Goal: Task Accomplishment & Management: Manage account settings

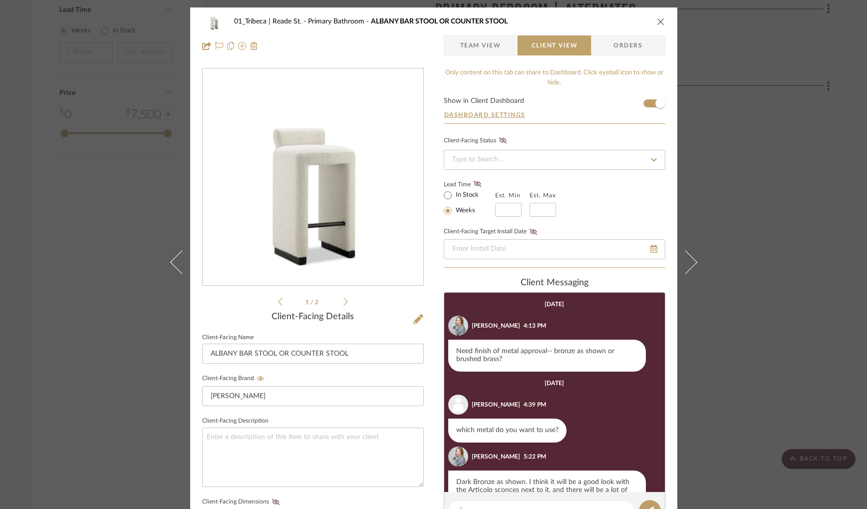
scroll to position [102, 0]
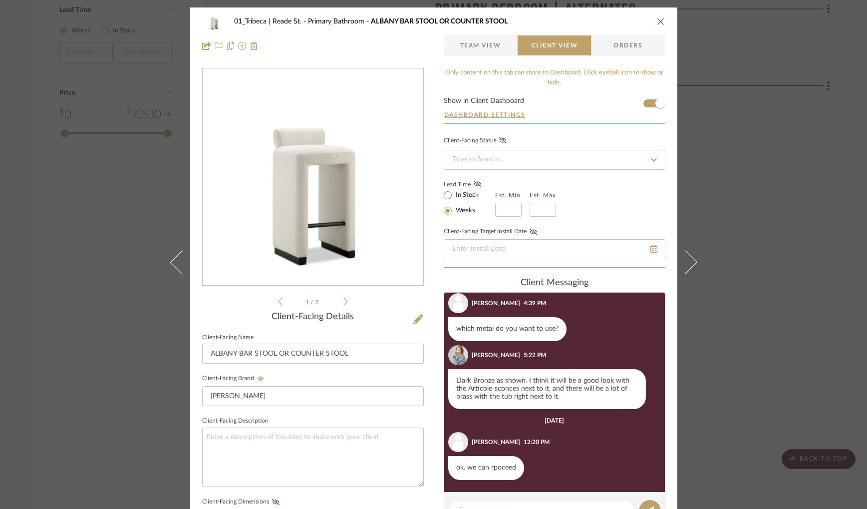
click at [657, 19] on icon "close" at bounding box center [661, 21] width 8 height 8
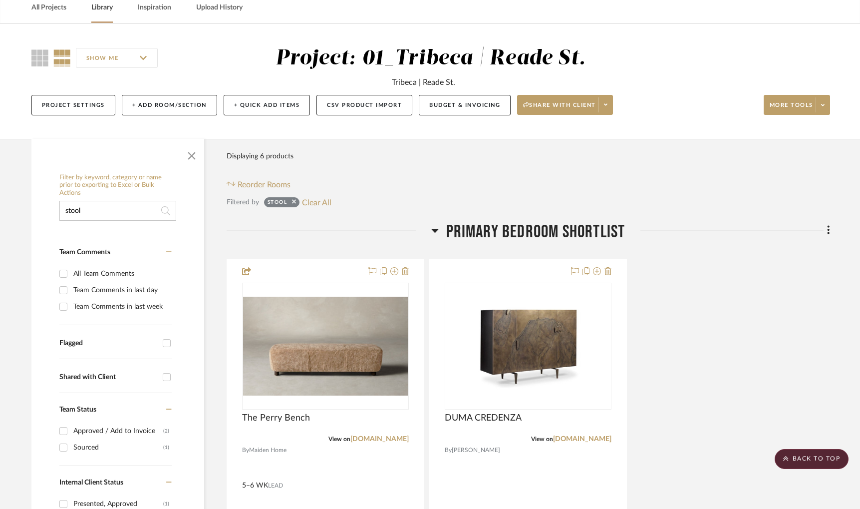
scroll to position [0, 0]
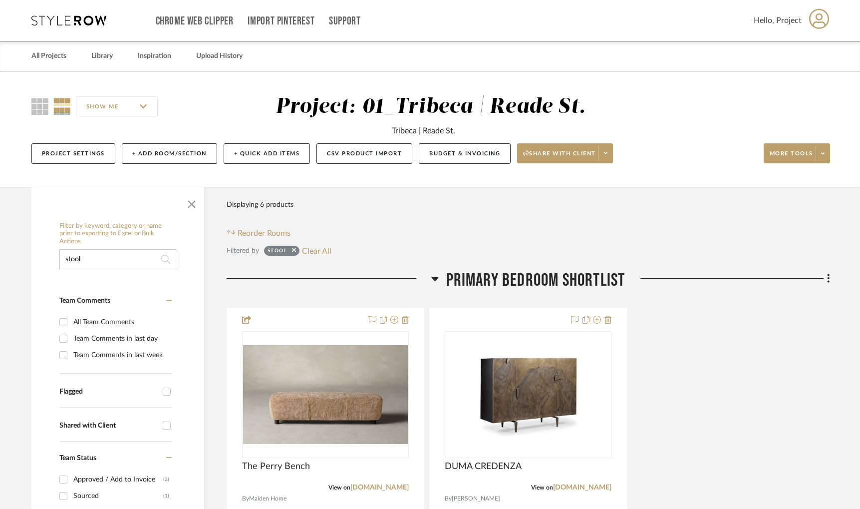
click at [87, 259] on input "stool" at bounding box center [117, 259] width 117 height 20
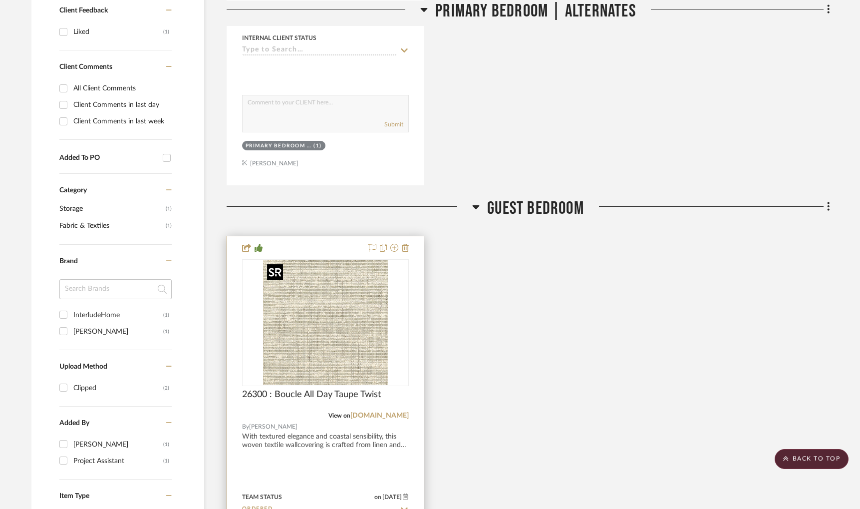
scroll to position [561, 0]
type input "taupe"
click at [311, 342] on img "0" at bounding box center [325, 322] width 125 height 125
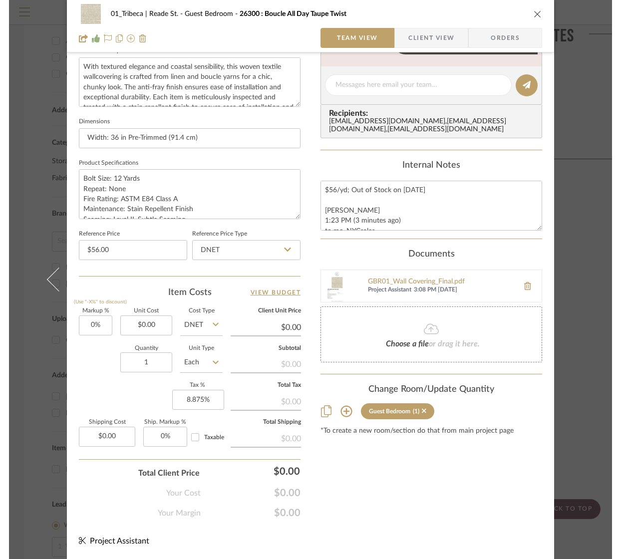
scroll to position [371, 0]
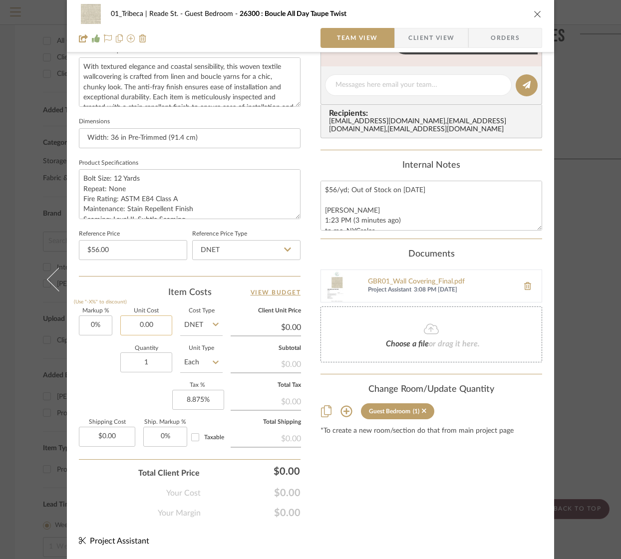
click at [142, 328] on input "0.00" at bounding box center [146, 326] width 52 height 20
click at [148, 326] on input "0.00" at bounding box center [146, 326] width 52 height 20
type input "$3,704.00"
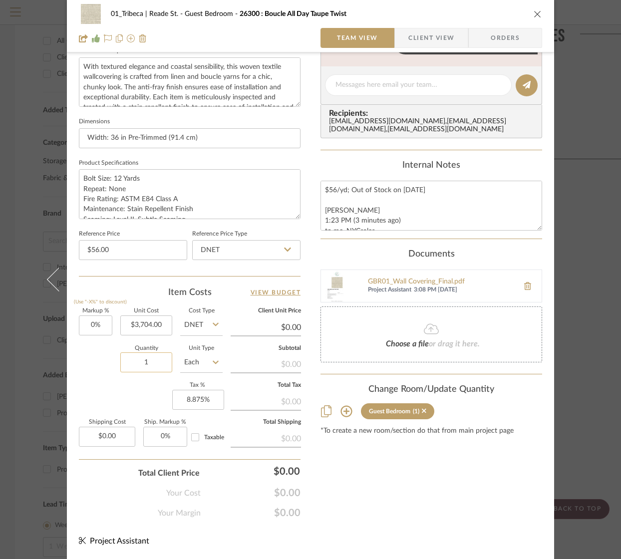
click at [159, 366] on input "1" at bounding box center [146, 363] width 52 height 20
type input "$3,704.00"
click at [392, 504] on div "Content here copies to Client View - confirm visibility there. Show in Client D…" at bounding box center [432, 108] width 222 height 822
click at [138, 328] on input "3704.00" at bounding box center [146, 326] width 52 height 20
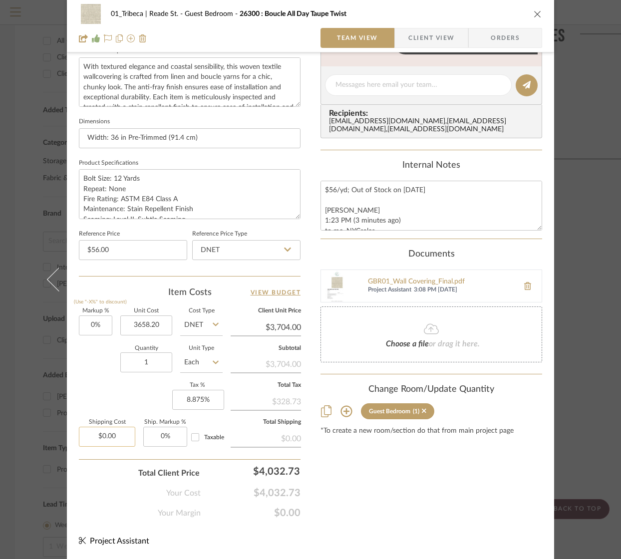
type input "$3,658.20"
type input "0.00"
click at [101, 443] on input "0.00" at bounding box center [107, 437] width 56 height 20
type input "$3,658.20"
type input "$191.62"
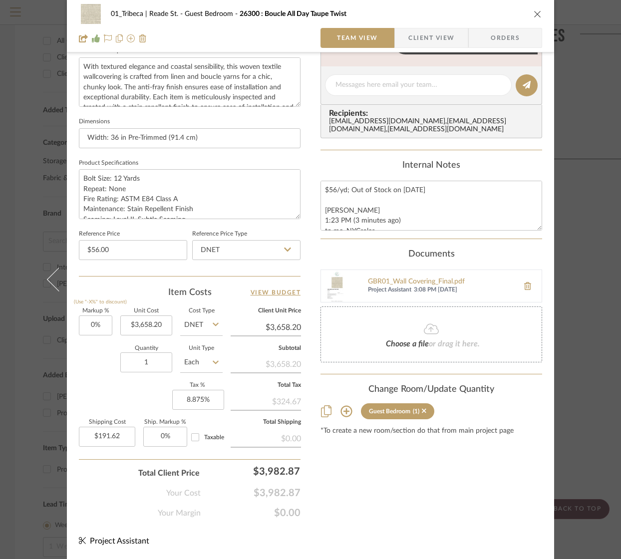
click at [110, 390] on div "Markup % (Use "-X%" to discount) 0% Unit Cost $3,658.20 Cost Type DNET Client U…" at bounding box center [190, 382] width 222 height 146
click at [148, 329] on input "3658.20" at bounding box center [146, 326] width 52 height 20
type input "$3,658.20"
click at [110, 358] on div "Quantity 1 Unit Type Each" at bounding box center [151, 363] width 144 height 35
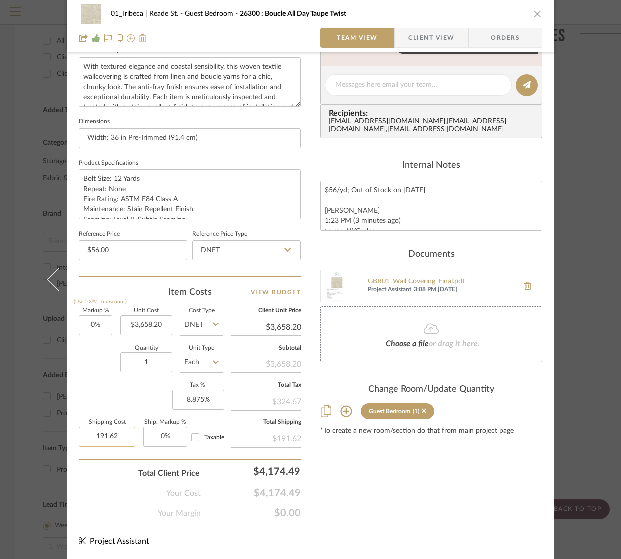
click at [115, 438] on input "191.62" at bounding box center [107, 437] width 56 height 20
type input "$0.00"
click at [116, 393] on div "Markup % (Use "-X%" to discount) 0% Unit Cost $3,658.20 Cost Type DNET Client U…" at bounding box center [190, 382] width 222 height 146
click at [130, 403] on div "Markup % (Use "-X%" to discount) 0% Unit Cost $3,658.20 Cost Type DNET Client U…" at bounding box center [190, 382] width 222 height 146
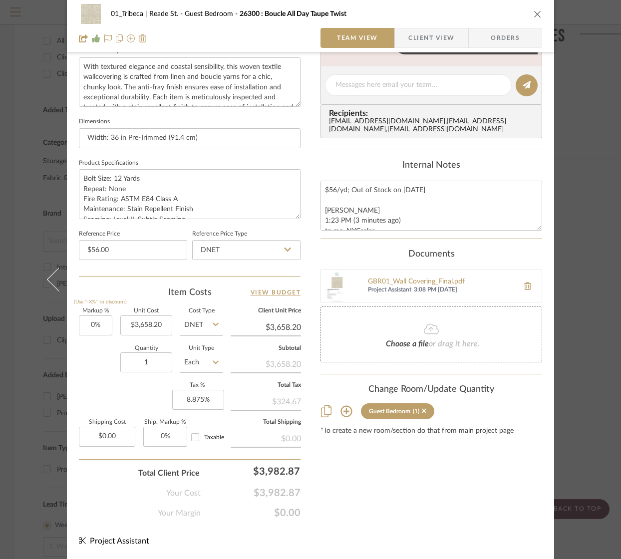
click at [104, 393] on div "Markup % (Use "-X%" to discount) 0% Unit Cost $3,658.20 Cost Type DNET Client U…" at bounding box center [190, 382] width 222 height 146
click at [149, 327] on input "3658.20" at bounding box center [146, 326] width 52 height 20
type input "$3,704.00"
click at [122, 395] on div "Markup % (Use "-X%" to discount) 0% Unit Cost $3,704.00 Cost Type DNET Client U…" at bounding box center [190, 382] width 222 height 146
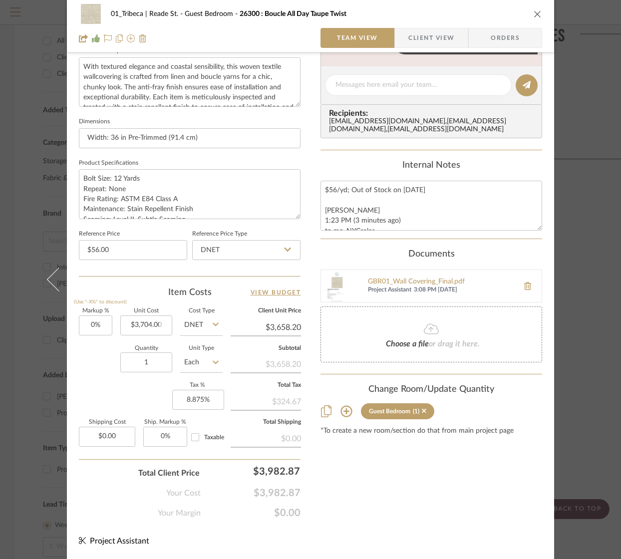
type input "$3,704.00"
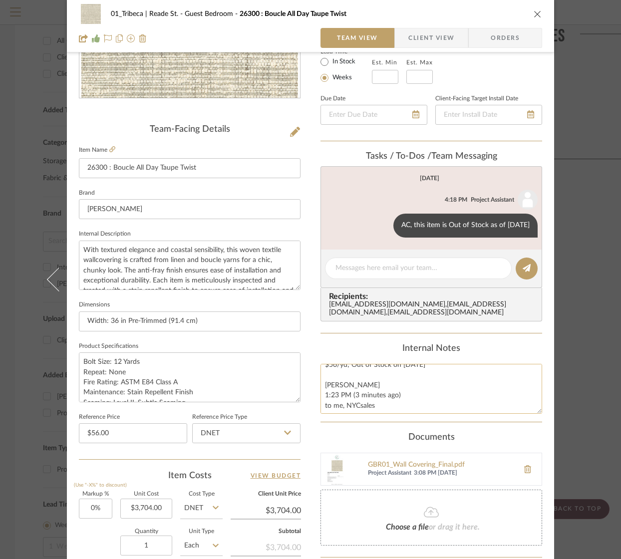
scroll to position [0, 0]
click at [322, 375] on textarea "$56/yd; Out of Stock on [DATE] [PERSON_NAME] 1:23 PM (3 minutes ago) to me, NYC…" at bounding box center [432, 388] width 222 height 49
click at [332, 375] on textarea "$56/yd; Out of Stock on [DATE] [PERSON_NAME] 1:23 PM (3 minutes ago) to me, NYC…" at bounding box center [432, 388] width 222 height 49
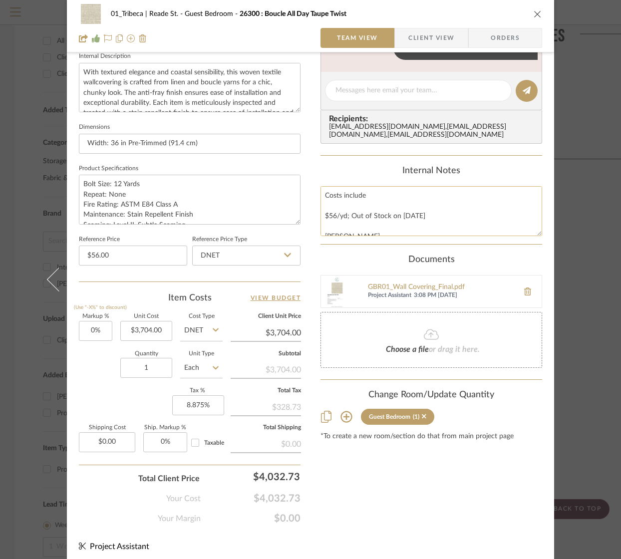
scroll to position [363, 0]
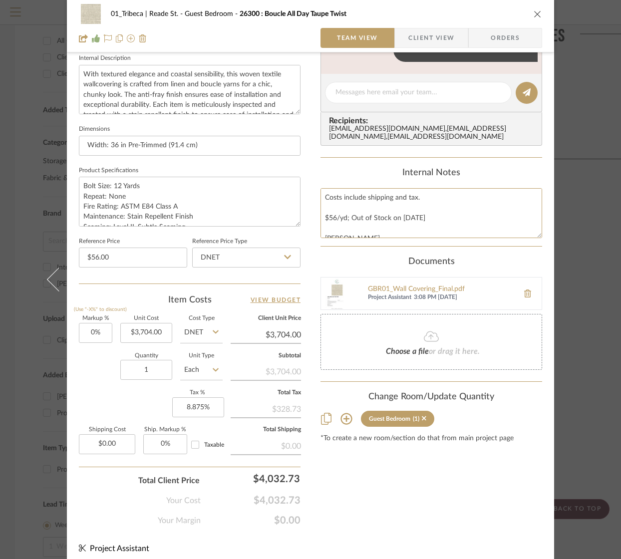
type textarea "Costs include shipping and tax. $56/yd; Out of Stock on [DATE] [PERSON_NAME] 1:…"
click at [537, 15] on icon "close" at bounding box center [538, 14] width 8 height 8
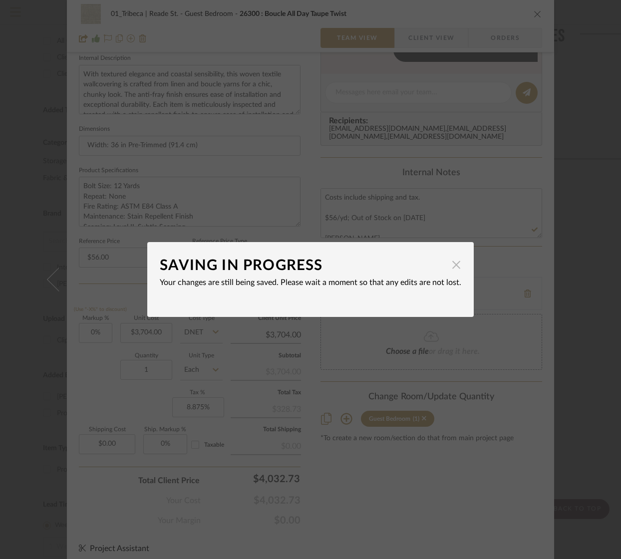
click at [449, 267] on span "button" at bounding box center [456, 265] width 20 height 20
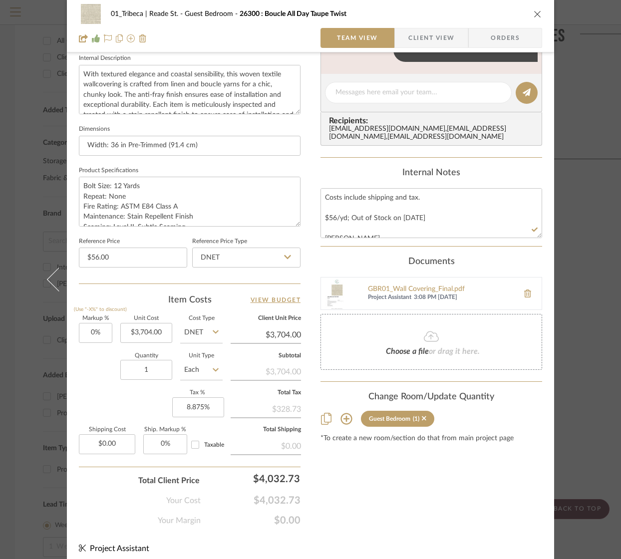
click at [563, 143] on mat-dialog-content "01_Tribeca | Reade St. Guest Bedroom 26300 : Boucle All Day Taupe Twist Team Vi…" at bounding box center [310, 105] width 543 height 922
click at [535, 13] on icon "close" at bounding box center [538, 14] width 8 height 8
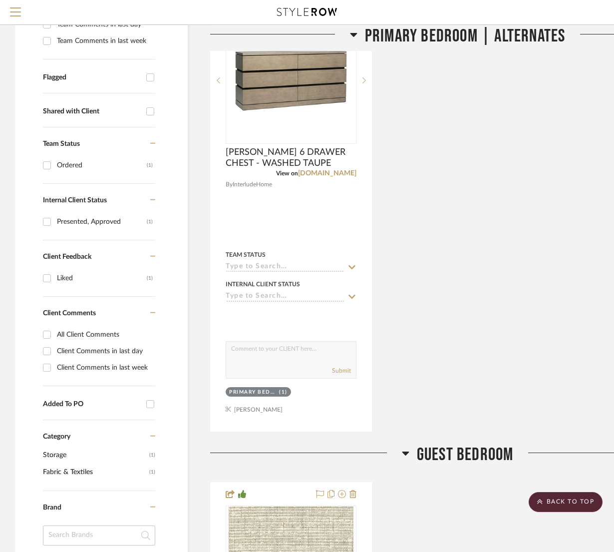
scroll to position [0, 0]
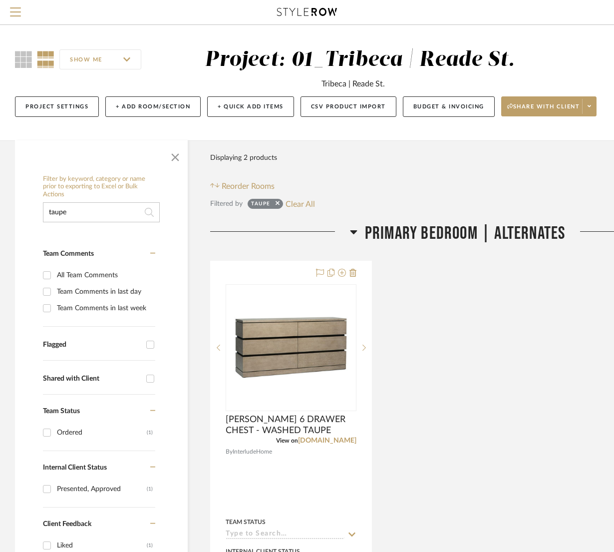
click at [78, 215] on input "taupe" at bounding box center [101, 212] width 117 height 20
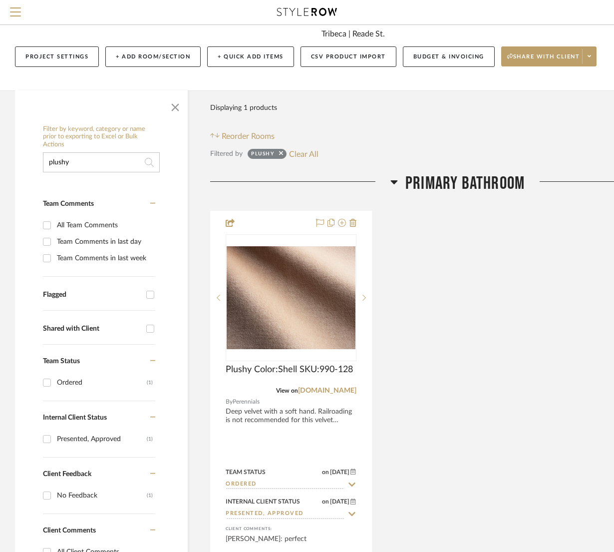
scroll to position [62, 0]
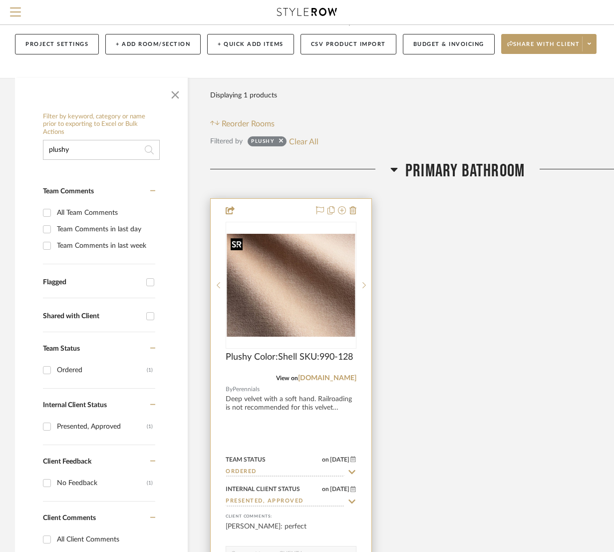
type input "plushy"
click at [0, 0] on img at bounding box center [0, 0] width 0 height 0
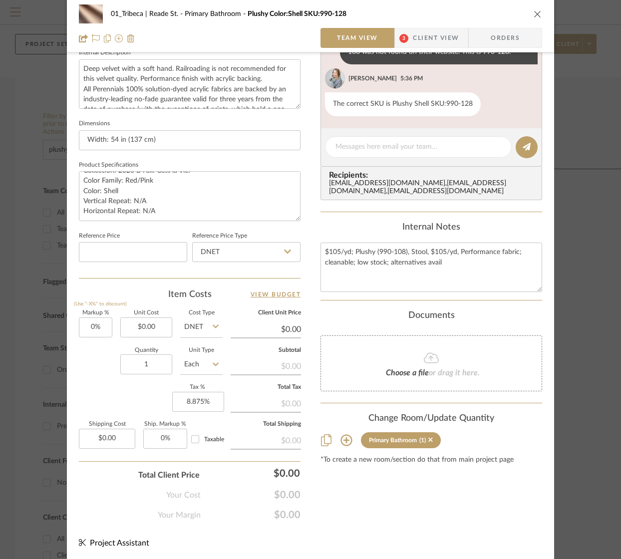
scroll to position [371, 0]
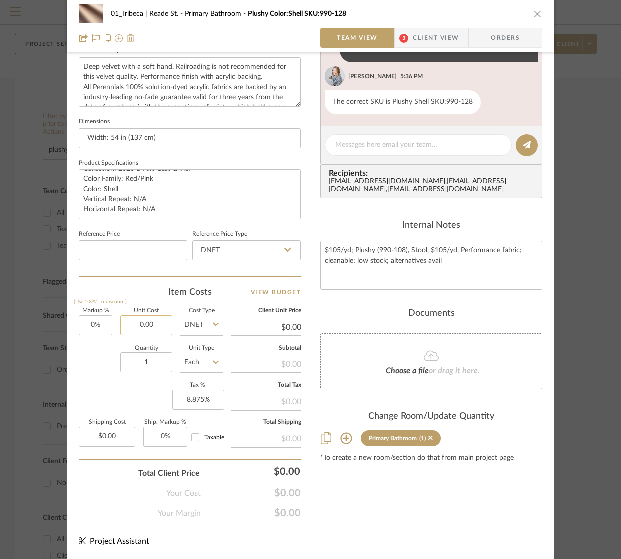
click at [140, 325] on input "0.00" at bounding box center [146, 326] width 52 height 20
type input "$539.00"
click at [100, 368] on div "Quantity 1 Unit Type Each" at bounding box center [151, 363] width 144 height 35
type input "$539.00"
click at [278, 399] on div "$47.84" at bounding box center [266, 401] width 70 height 18
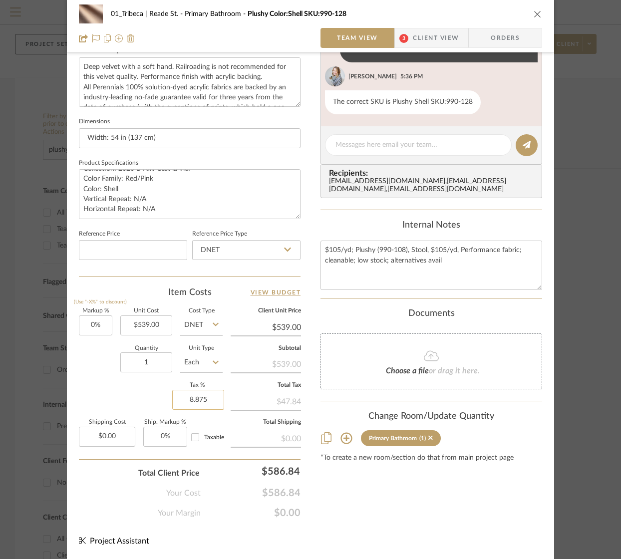
click at [202, 400] on input "8.875" at bounding box center [198, 400] width 52 height 20
type input "8.87%"
click at [111, 399] on div "Markup % (Use "-X%" to discount) 0% Unit Cost $539.00 Cost Type DNET Client Uni…" at bounding box center [190, 382] width 222 height 146
click at [196, 402] on input "8.87" at bounding box center [198, 400] width 52 height 20
click at [202, 400] on input "8.87" at bounding box center [198, 400] width 52 height 20
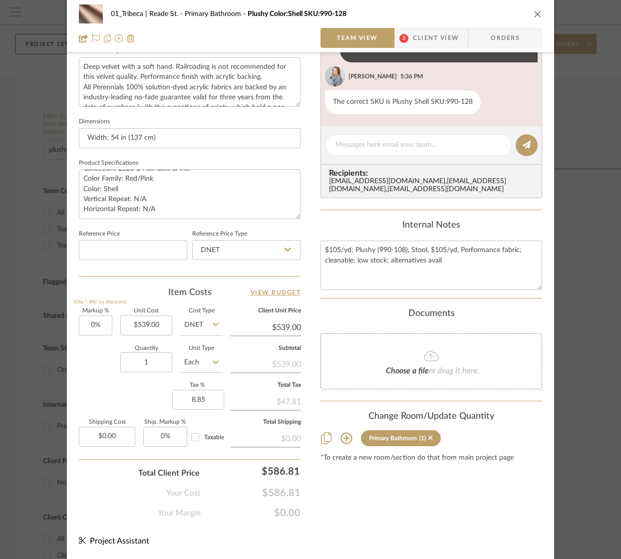
type input "8.85%"
click at [136, 396] on div "Markup % (Use "-X%" to discount) 0% Unit Cost $539.00 Cost Type DNET Client Uni…" at bounding box center [190, 382] width 222 height 146
click at [200, 401] on input "8.85" at bounding box center [198, 400] width 52 height 20
click at [203, 401] on input "8.85" at bounding box center [198, 400] width 52 height 20
type input "8.86%"
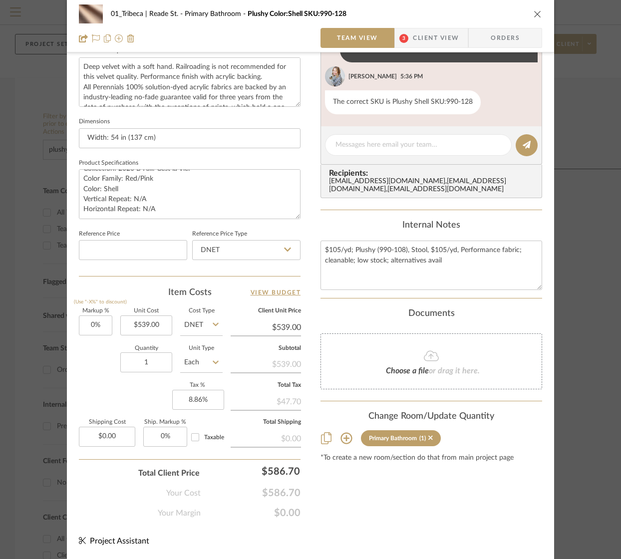
click at [158, 408] on div "Markup % (Use "-X%" to discount) 0% Unit Cost $539.00 Cost Type DNET Client Uni…" at bounding box center [190, 382] width 222 height 146
click at [199, 402] on input "8.86" at bounding box center [198, 400] width 52 height 20
click at [203, 402] on input "8.86" at bounding box center [198, 400] width 52 height 20
type input "8.862%"
click at [153, 396] on div "Markup % (Use "-X%" to discount) 0% Unit Cost $539.00 Cost Type DNET Client Uni…" at bounding box center [190, 382] width 222 height 146
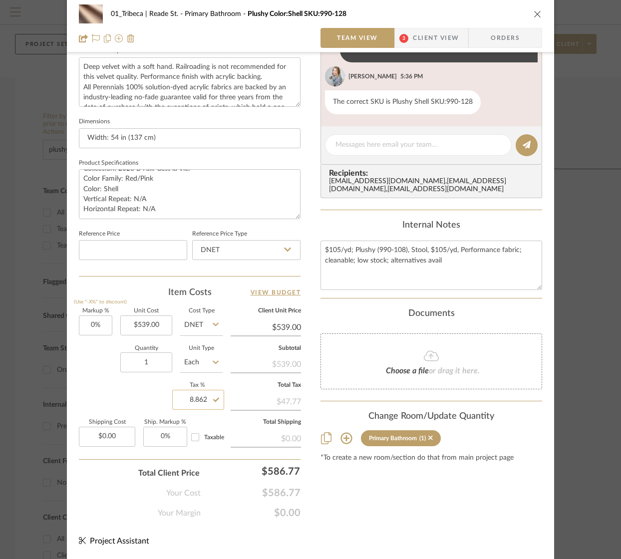
click at [200, 401] on input "8.862" at bounding box center [198, 400] width 52 height 20
click at [207, 399] on input "8.862" at bounding box center [198, 400] width 52 height 20
type input "8.863%"
click at [156, 401] on div "Markup % (Use "-X%" to discount) 0% Unit Cost $539.00 Cost Type DNET Client Uni…" at bounding box center [190, 382] width 222 height 146
click at [200, 400] on input "8.863" at bounding box center [198, 400] width 52 height 20
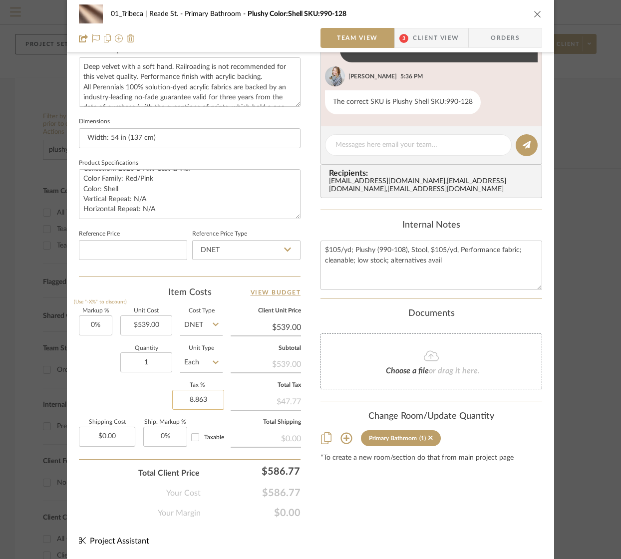
click at [208, 399] on input "8.863" at bounding box center [198, 400] width 52 height 20
type input "8.864%"
click at [139, 392] on div "Markup % (Use "-X%" to discount) 0% Unit Cost $539.00 Cost Type DNET Client Uni…" at bounding box center [190, 382] width 222 height 146
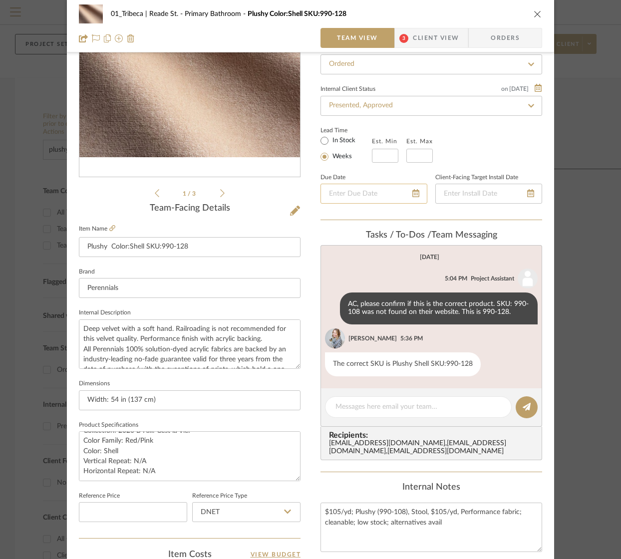
scroll to position [144, 0]
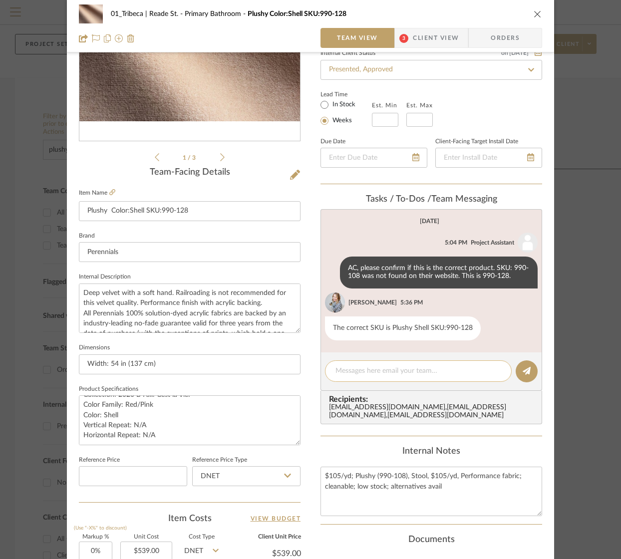
click at [407, 373] on textarea at bounding box center [419, 371] width 166 height 10
paste textarea "Good Morning [PERSON_NAME] and [PERSON_NAME], We were just informed that during…"
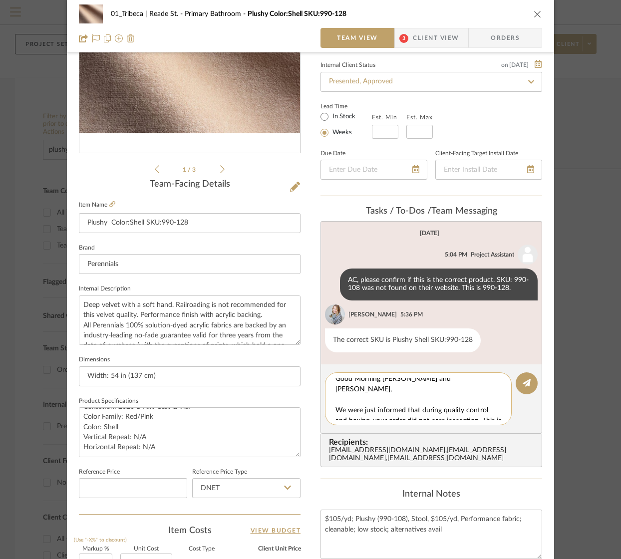
scroll to position [0, 0]
drag, startPoint x: 433, startPoint y: 385, endPoint x: 332, endPoint y: 389, distance: 100.9
click at [336, 389] on textarea "Good Morning [PERSON_NAME] and [PERSON_NAME], We were just informed that during…" at bounding box center [422, 399] width 173 height 42
click at [331, 406] on div "Good Morning [PERSON_NAME] and [PERSON_NAME], We were just informed that during…" at bounding box center [418, 399] width 187 height 53
drag, startPoint x: 331, startPoint y: 407, endPoint x: 329, endPoint y: 385, distance: 22.1
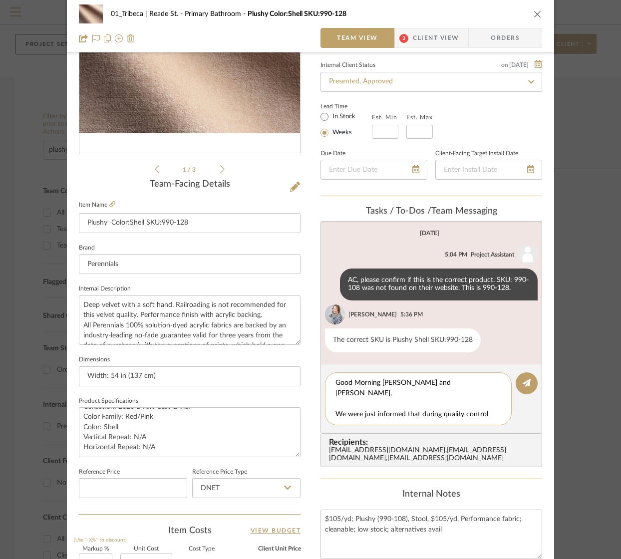
click at [329, 385] on div "Good Morning [PERSON_NAME] and [PERSON_NAME], We were just informed that during…" at bounding box center [418, 399] width 187 height 53
drag, startPoint x: 332, startPoint y: 406, endPoint x: 331, endPoint y: 388, distance: 18.0
click at [331, 388] on div "Good Morning [PERSON_NAME] and [PERSON_NAME], We were just informed that during…" at bounding box center [418, 399] width 187 height 53
drag, startPoint x: 419, startPoint y: 385, endPoint x: 384, endPoint y: 395, distance: 36.8
click at [384, 395] on textarea "We were just informed that during quality control and boxing, your order did no…" at bounding box center [422, 399] width 173 height 42
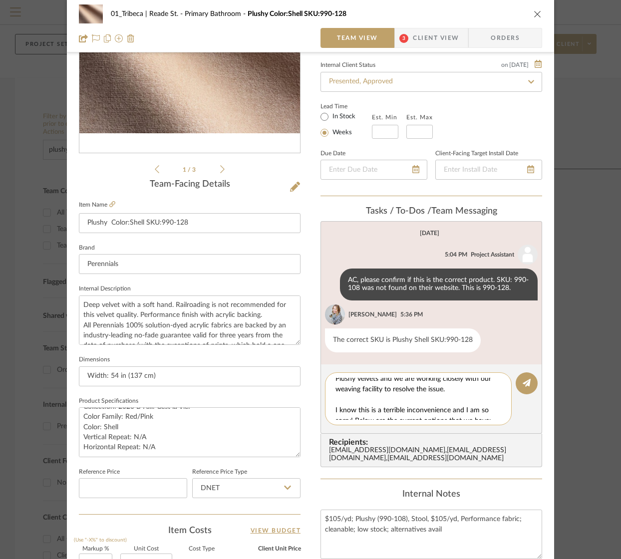
drag, startPoint x: 368, startPoint y: 390, endPoint x: 447, endPoint y: 394, distance: 79.5
click at [447, 394] on textarea "We were just informed that order did not pass inspection. This is affecting sev…" at bounding box center [422, 399] width 173 height 42
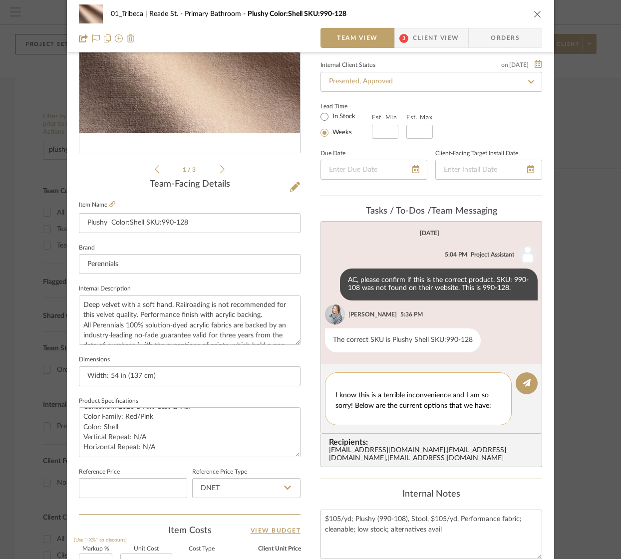
click at [380, 402] on textarea "We were just informed that order did not pass inspection. I know this is a terr…" at bounding box center [422, 399] width 173 height 42
drag, startPoint x: 367, startPoint y: 404, endPoint x: 357, endPoint y: 406, distance: 10.3
click at [366, 404] on textarea "We were just informed that order did not pass inspection. I know this is a terr…" at bounding box center [422, 399] width 173 height 42
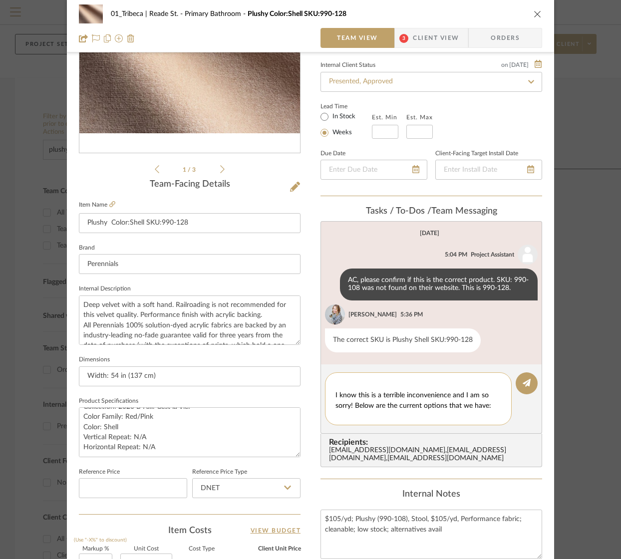
drag, startPoint x: 350, startPoint y: 407, endPoint x: 332, endPoint y: 397, distance: 20.8
click at [336, 397] on textarea "We were just informed that order did not pass inspection. I know this is a terr…" at bounding box center [422, 399] width 173 height 42
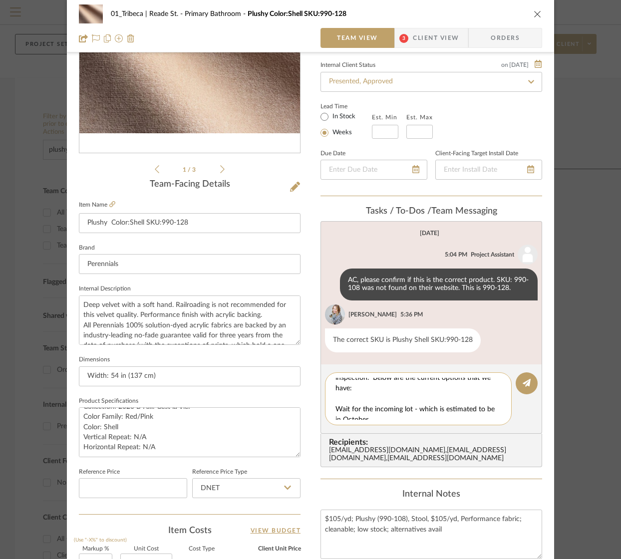
click at [336, 412] on textarea "We were just informed that order did not pass inspection. Below are the current…" at bounding box center [422, 399] width 173 height 42
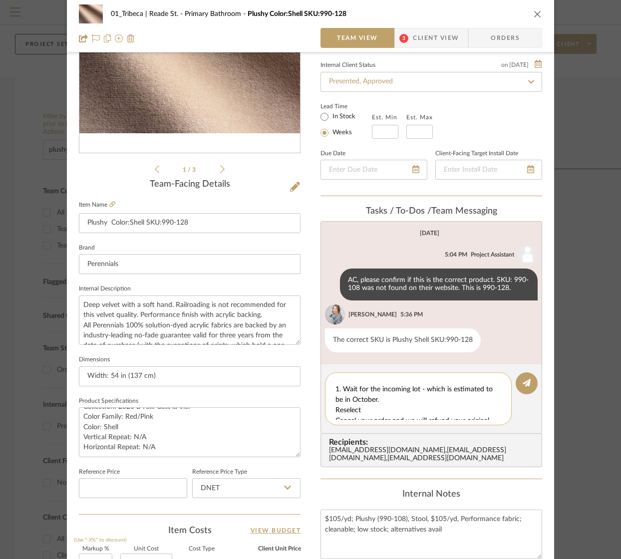
scroll to position [37, 0]
click at [336, 410] on textarea "We were just informed that order did not pass inspection. Below are the current…" at bounding box center [422, 399] width 173 height 42
click at [331, 407] on div "We were just informed that order did not pass inspection. Below are the current…" at bounding box center [418, 399] width 187 height 53
click at [336, 407] on textarea "We were just informed that order did not pass inspection. Below are the current…" at bounding box center [422, 399] width 173 height 42
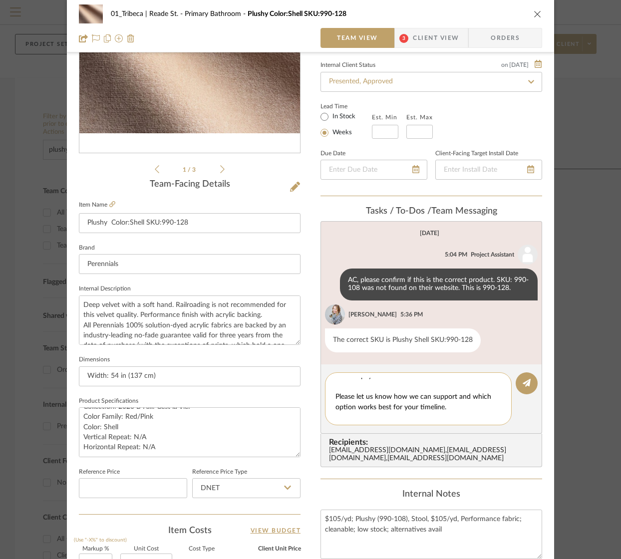
scroll to position [93, 0]
click at [359, 399] on textarea "We were just informed that order did not pass inspection. Below are the current…" at bounding box center [422, 399] width 173 height 42
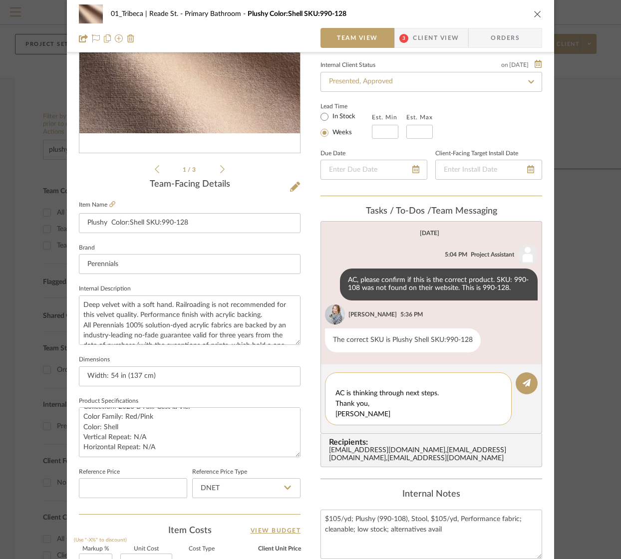
drag, startPoint x: 364, startPoint y: 415, endPoint x: 333, endPoint y: 409, distance: 31.4
click at [336, 409] on textarea "We were just informed that order did not pass inspection. Below are the current…" at bounding box center [422, 399] width 173 height 42
click at [434, 416] on textarea "We were just informed that order did not pass inspection. Below are the current…" at bounding box center [422, 399] width 173 height 42
click at [440, 416] on textarea "We were just informed that order did not pass inspection. Below are the current…" at bounding box center [422, 399] width 173 height 42
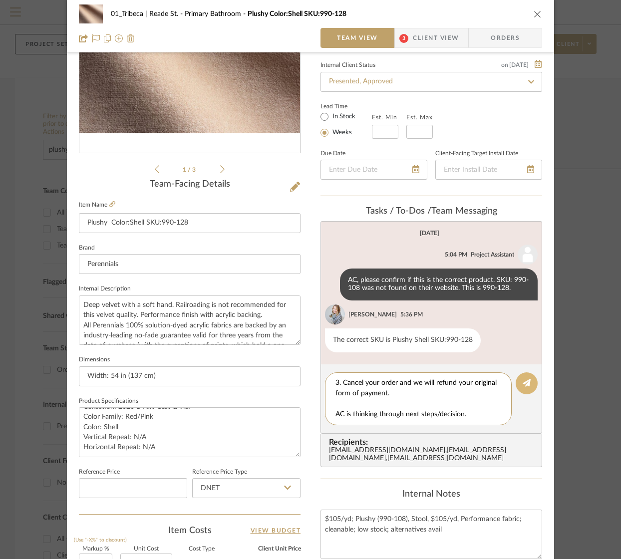
type textarea "We were just informed that order did not pass inspection. Below are the current…"
click at [523, 385] on icon at bounding box center [527, 383] width 8 height 8
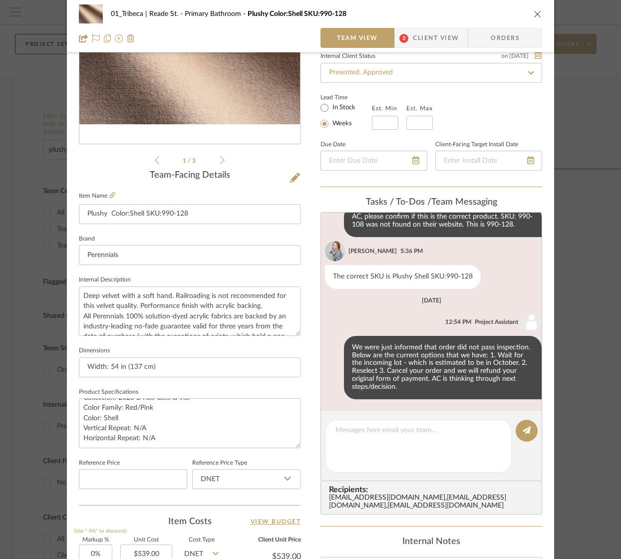
scroll to position [0, 0]
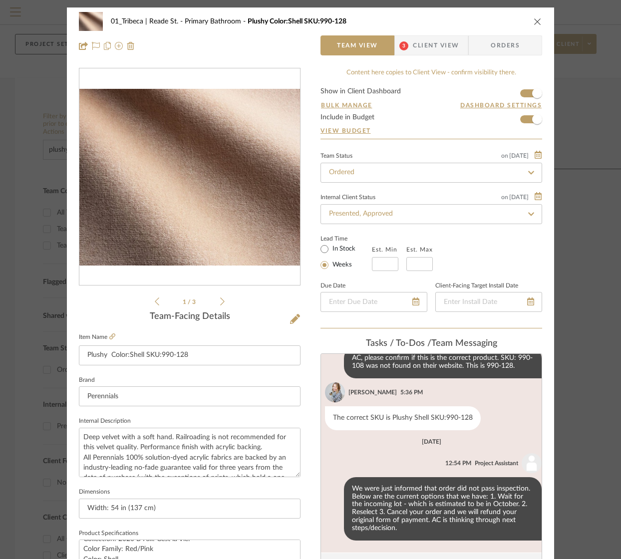
click at [534, 21] on icon "close" at bounding box center [538, 21] width 8 height 8
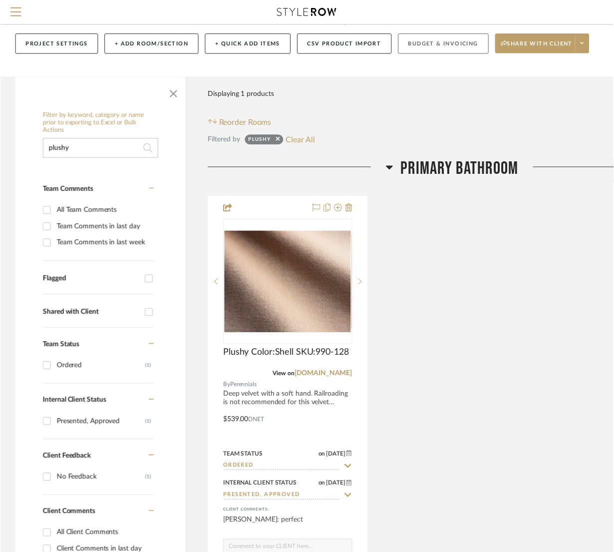
scroll to position [62, 0]
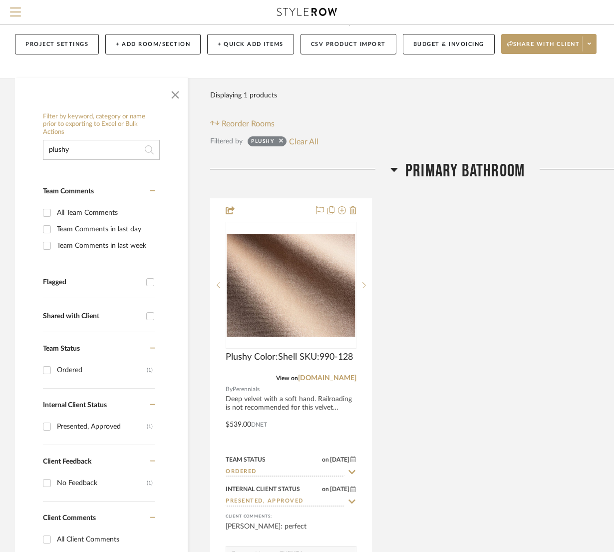
click at [88, 145] on input "plushy" at bounding box center [101, 150] width 117 height 20
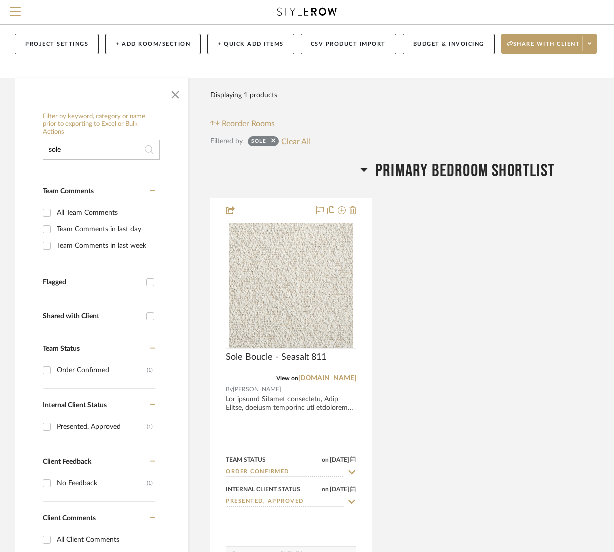
type input "sole"
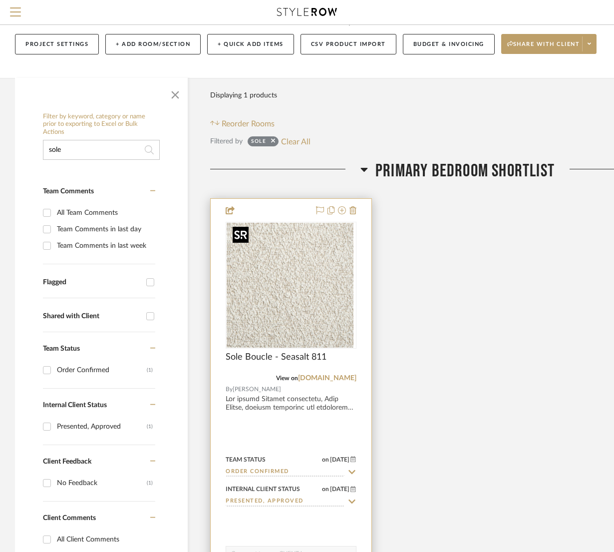
click at [282, 291] on div at bounding box center [291, 285] width 131 height 127
click at [306, 294] on img "0" at bounding box center [291, 285] width 125 height 125
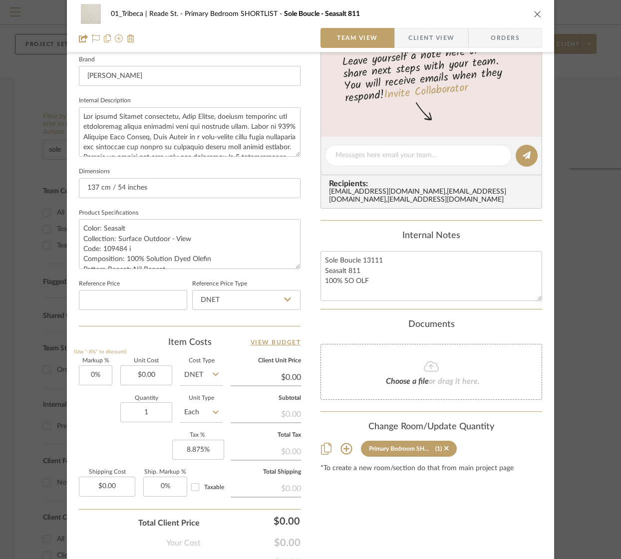
scroll to position [371, 0]
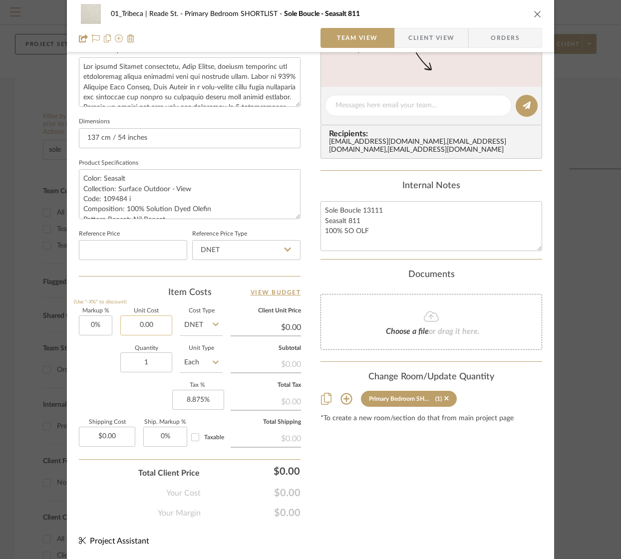
click at [149, 328] on input "0.00" at bounding box center [146, 326] width 52 height 20
type input "$2,362.50"
click at [79, 387] on div "Markup % (Use "-X%" to discount) 0% Unit Cost $2,362.50 Cost Type DNET Client U…" at bounding box center [190, 382] width 222 height 146
type input "$2,362.50"
click at [115, 438] on input "0.00" at bounding box center [107, 437] width 56 height 20
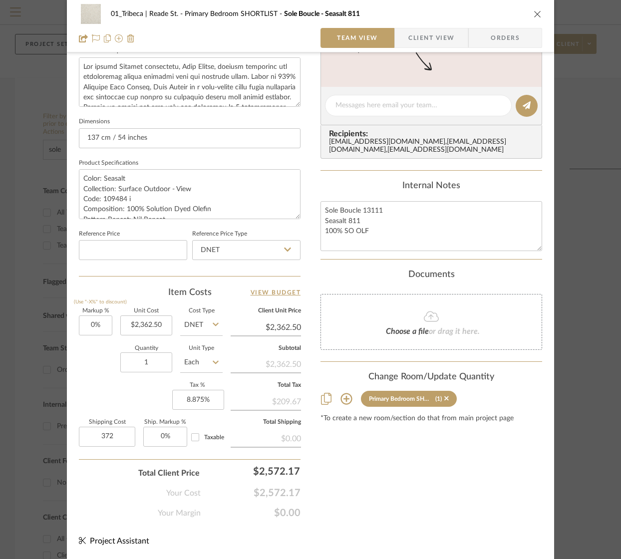
type input "$372.00"
click at [99, 484] on div "Your Cost $2,572.17" at bounding box center [190, 489] width 222 height 20
click at [194, 402] on input "8.875" at bounding box center [198, 400] width 52 height 20
type input "10%"
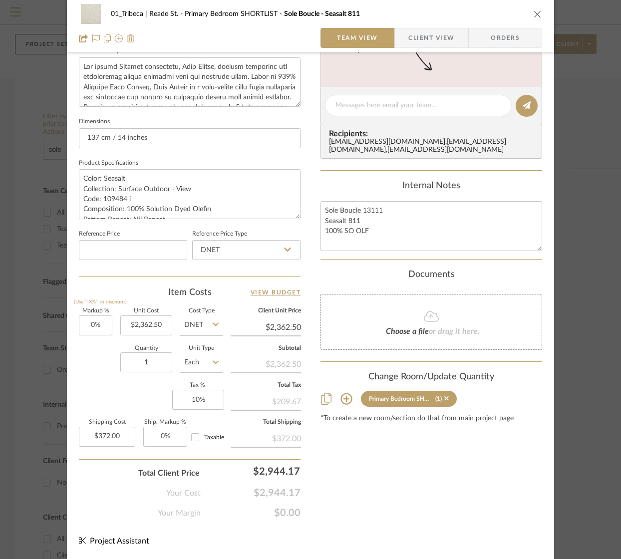
click at [125, 401] on div "Markup % (Use "-X%" to discount) 0% Unit Cost $2,362.50 Cost Type DNET Client U…" at bounding box center [190, 382] width 222 height 146
click at [188, 401] on input "10" at bounding box center [198, 400] width 52 height 20
type input "12%"
click at [163, 398] on div "Markup % (Use "-X%" to discount) 0% Unit Cost $2,362.50 Cost Type DNET Client U…" at bounding box center [190, 382] width 222 height 146
click at [193, 401] on input "12" at bounding box center [198, 400] width 52 height 20
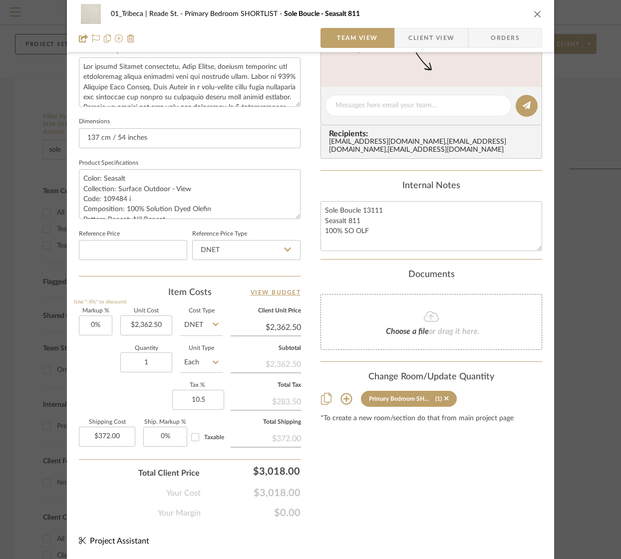
type input "10.5%"
click at [143, 396] on div "Markup % (Use "-X%" to discount) 0% Unit Cost $2,362.50 Cost Type DNET Client U…" at bounding box center [190, 382] width 222 height 146
click at [189, 397] on input "10.5" at bounding box center [198, 400] width 52 height 20
click at [200, 399] on input "10.5" at bounding box center [198, 400] width 52 height 20
type input "10.52%"
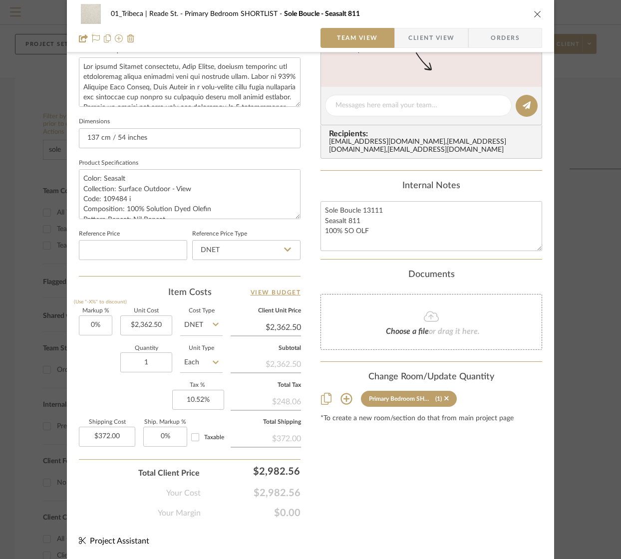
click at [147, 404] on div "Markup % (Use "-X%" to discount) 0% Unit Cost $2,362.50 Cost Type DNET Client U…" at bounding box center [190, 382] width 222 height 146
click at [188, 402] on input "10.52" at bounding box center [198, 400] width 52 height 20
type input "10.51%"
click at [129, 393] on div "Markup % (Use "-X%" to discount) 0% Unit Cost $2,362.50 Cost Type DNET Client U…" at bounding box center [190, 382] width 222 height 146
click at [200, 404] on input "10.51" at bounding box center [198, 400] width 52 height 20
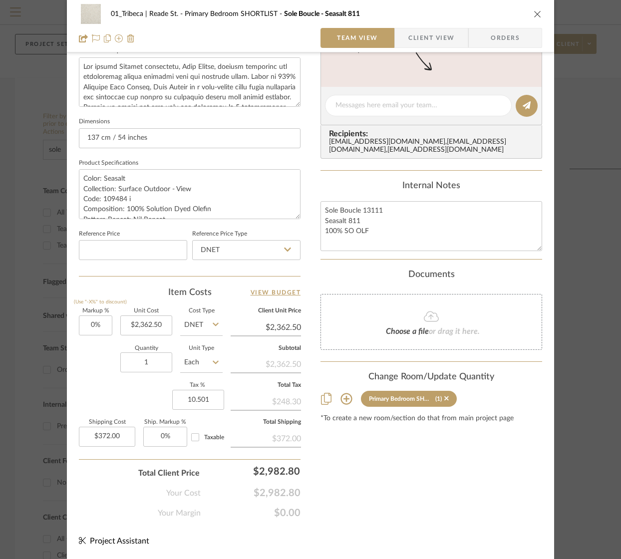
type input "10.501%"
click at [141, 395] on div "Markup % (Use "-X%" to discount) 0% Unit Cost $2,362.50 Cost Type DNET Client U…" at bounding box center [190, 382] width 222 height 146
click at [203, 399] on input "10.501" at bounding box center [198, 400] width 52 height 20
click at [210, 401] on input "10.501" at bounding box center [198, 400] width 52 height 20
type input "10.49%"
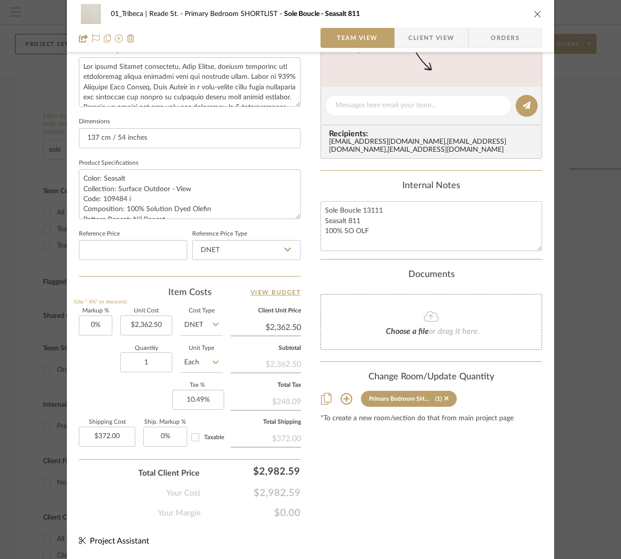
click at [133, 393] on div "Markup % (Use "-X%" to discount) 0% Unit Cost $2,362.50 Cost Type DNET Client U…" at bounding box center [190, 382] width 222 height 146
click at [198, 399] on input "10.49" at bounding box center [198, 400] width 52 height 20
click at [205, 400] on input "10.49" at bounding box center [198, 400] width 52 height 20
type input "10.499%"
click at [119, 403] on div "Markup % (Use "-X%" to discount) 0% Unit Cost $2,362.50 Cost Type DNET Client U…" at bounding box center [190, 382] width 222 height 146
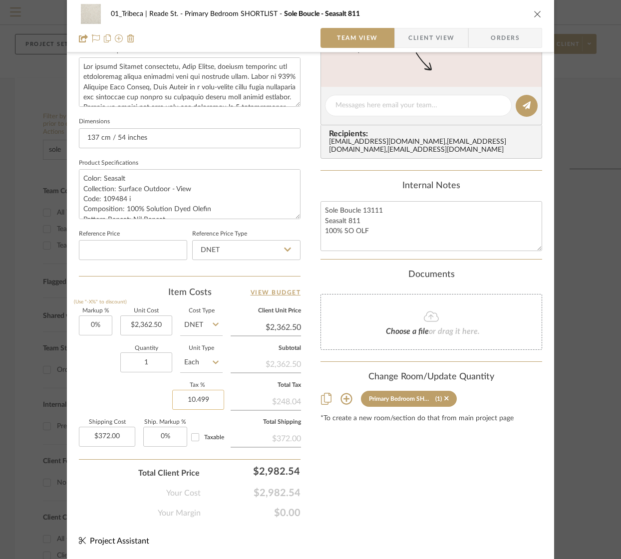
click at [201, 400] on input "10.499" at bounding box center [198, 400] width 52 height 20
click at [203, 401] on input "10.499" at bounding box center [198, 400] width 52 height 20
click at [206, 400] on input "10.499" at bounding box center [198, 400] width 52 height 20
click at [198, 398] on input "10.499" at bounding box center [198, 400] width 52 height 20
type input "10.500%"
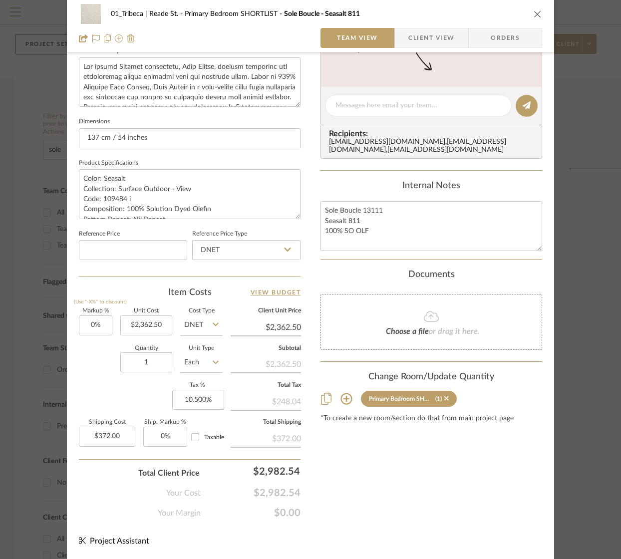
click at [150, 391] on div "Markup % (Use "-X%" to discount) 0% Unit Cost $2,362.50 Cost Type DNET Client U…" at bounding box center [190, 382] width 222 height 146
type input "10.5%"
click at [192, 399] on input "10.5" at bounding box center [198, 400] width 52 height 20
click at [201, 400] on input "10.5" at bounding box center [198, 400] width 52 height 20
type input "10.51%"
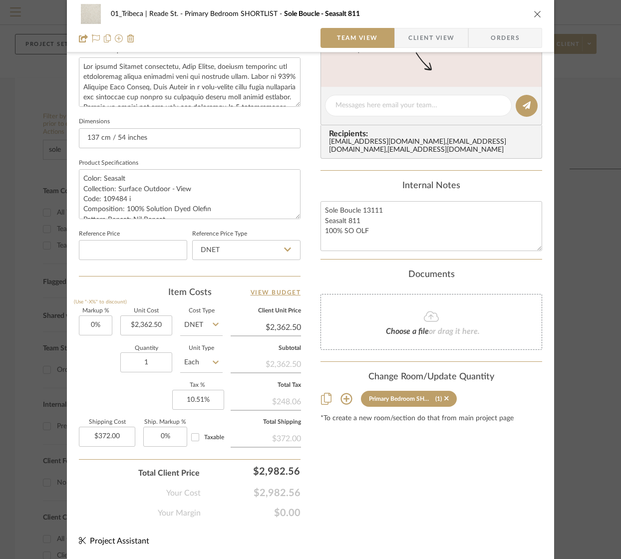
click at [121, 392] on div "Markup % (Use "-X%" to discount) 0% Unit Cost $2,362.50 Cost Type DNET Client U…" at bounding box center [190, 382] width 222 height 146
click at [281, 399] on div "$248.30" at bounding box center [266, 401] width 70 height 18
click at [285, 401] on div "$248.30" at bounding box center [266, 401] width 70 height 18
click at [277, 401] on div "$248.30" at bounding box center [266, 401] width 70 height 18
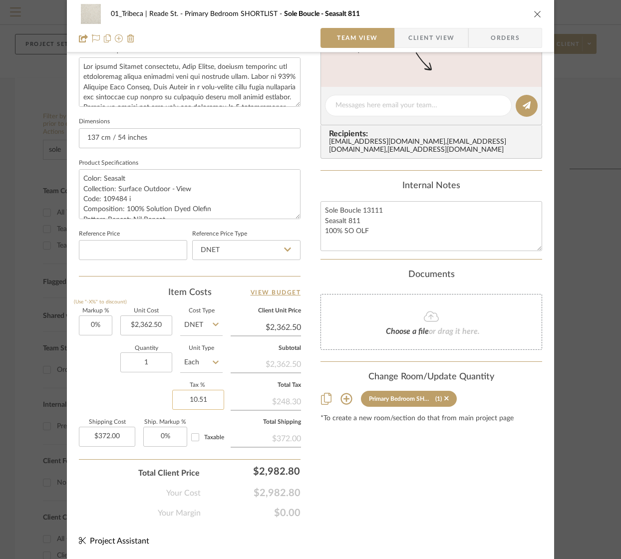
click at [199, 399] on input "10.51" at bounding box center [198, 400] width 52 height 20
type input "10.5%"
click at [115, 392] on div "Markup % (Use "-X%" to discount) 0% Unit Cost $2,362.50 Cost Type DNET Client U…" at bounding box center [190, 382] width 222 height 146
click at [198, 400] on input "10.5" at bounding box center [198, 400] width 52 height 20
click at [203, 401] on input "10.5" at bounding box center [198, 400] width 52 height 20
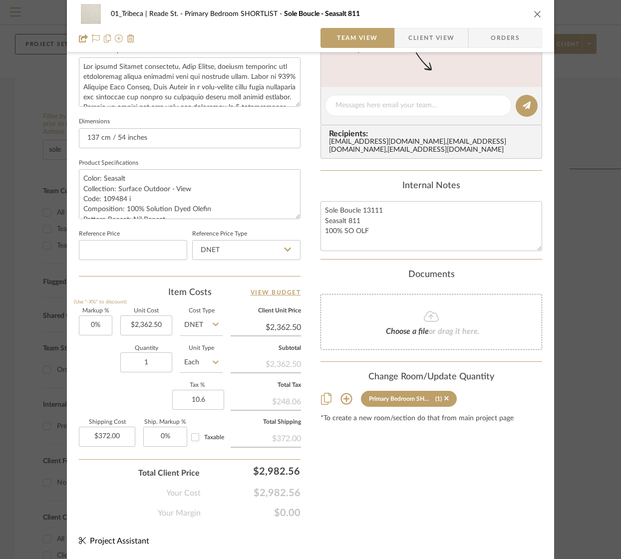
type input "10.6%"
click at [137, 401] on div "Markup % (Use "-X%" to discount) 0% Unit Cost $2,362.50 Cost Type DNET Client U…" at bounding box center [190, 382] width 222 height 146
click at [197, 401] on input "10.6" at bounding box center [198, 400] width 52 height 20
type input "10.51%"
click at [121, 399] on div "Markup % (Use "-X%" to discount) 0% Unit Cost $2,362.50 Cost Type DNET Client U…" at bounding box center [190, 382] width 222 height 146
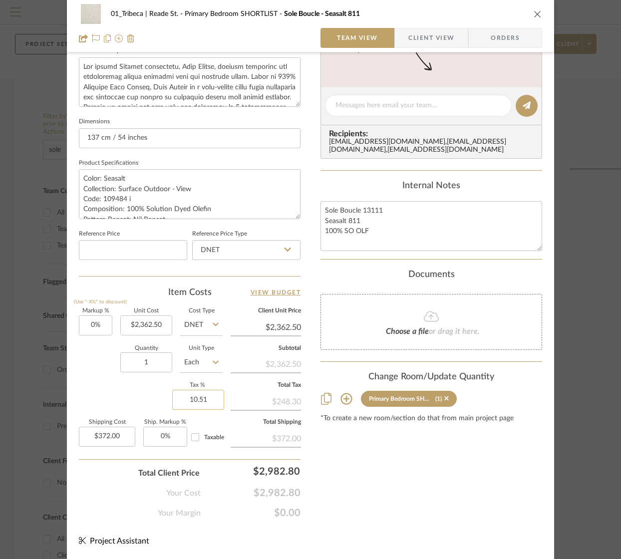
click at [200, 402] on input "10.51" at bounding box center [198, 400] width 52 height 20
click at [207, 401] on input "10.51" at bounding box center [198, 400] width 52 height 20
type input "10.501%"
click at [110, 396] on div "Markup % (Use "-X%" to discount) 0% Unit Cost $2,362.50 Cost Type DNET Client U…" at bounding box center [190, 382] width 222 height 146
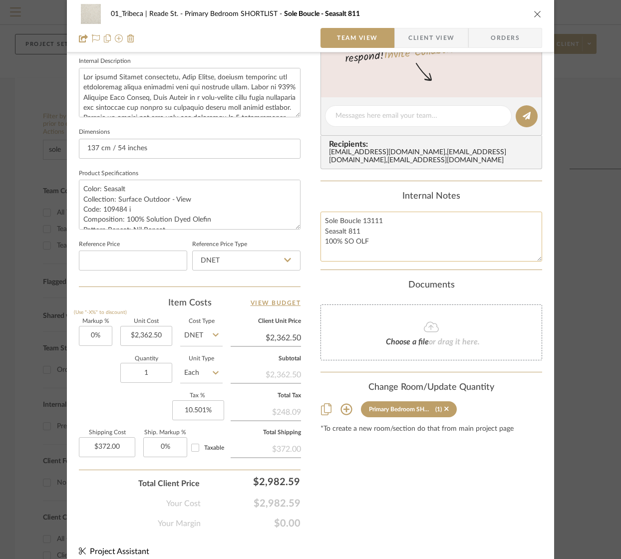
scroll to position [349, 0]
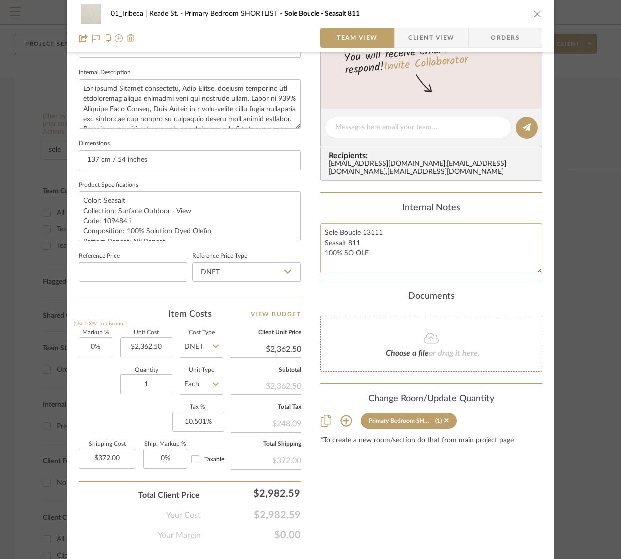
click at [330, 232] on textarea "Sole Boucle 13111 Seasalt 811 100% SO OLF" at bounding box center [432, 247] width 222 height 49
click at [321, 234] on textarea "Sole Boucle 13111 Seasalt 811 100% SO OLF" at bounding box center [432, 247] width 222 height 49
click at [335, 234] on textarea "Sole Boucle 13111 Seasalt 811 100% SO OLF" at bounding box center [432, 247] width 222 height 49
click at [323, 236] on textarea "TOTAL: $2,982.57 Sole Boucle 13111 Seasalt 811 100% SO OLF" at bounding box center [432, 247] width 222 height 49
click at [325, 234] on textarea "TOTAL: $2,982.57 Sole Boucle 13111 Seasalt 811 100% SO OLF" at bounding box center [432, 247] width 222 height 49
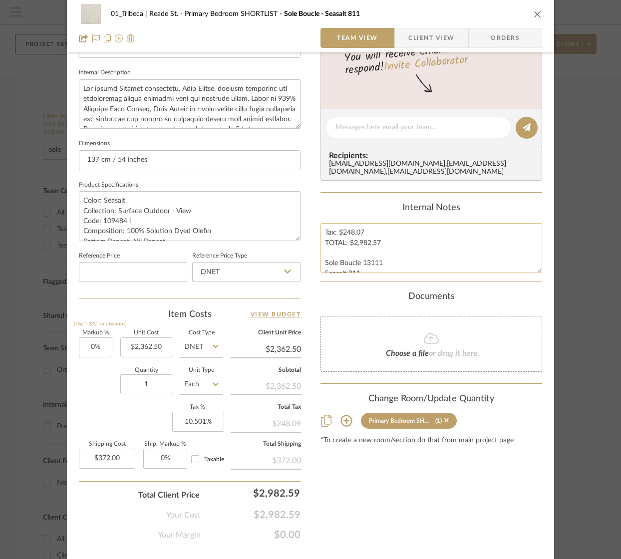
click at [321, 233] on textarea "Tax: $248.07 TOTAL: $2,982.57 Sole Boucle 13111 Seasalt 811 100% SO OLF" at bounding box center [432, 247] width 222 height 49
click at [323, 235] on textarea "Shipping: $372.00 Tax: $248.07 TOTAL: $2,982.57 Sole Boucle 13111 Seasalt 811 1…" at bounding box center [432, 247] width 222 height 49
click at [326, 234] on textarea "Shipping: $372.00 Tax: $248.07 TOTAL: $2,982.57 Sole Boucle 13111 Seasalt 811 1…" at bounding box center [432, 247] width 222 height 49
type textarea "SubTotal: $2,362.50 Shipping: $372.00 Tax: $248.07 TOTAL: $2,982.57 Sole Boucle…"
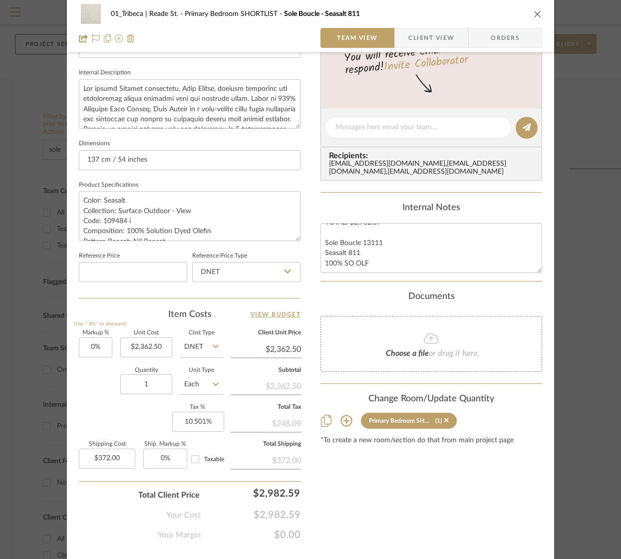
click at [321, 208] on div "Internal Notes" at bounding box center [432, 208] width 222 height 11
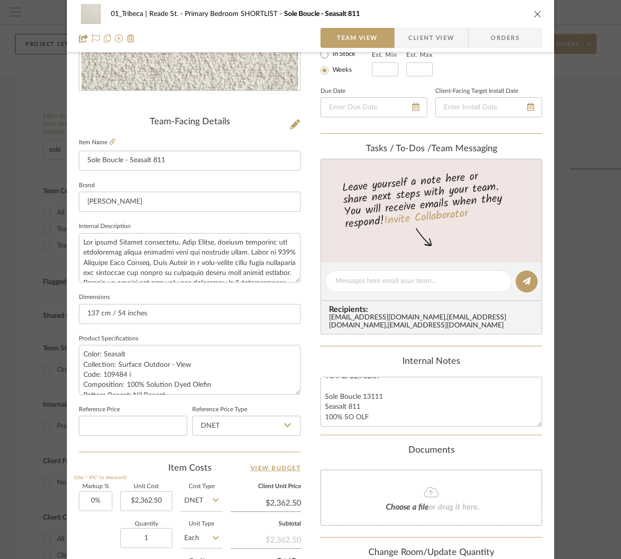
scroll to position [371, 0]
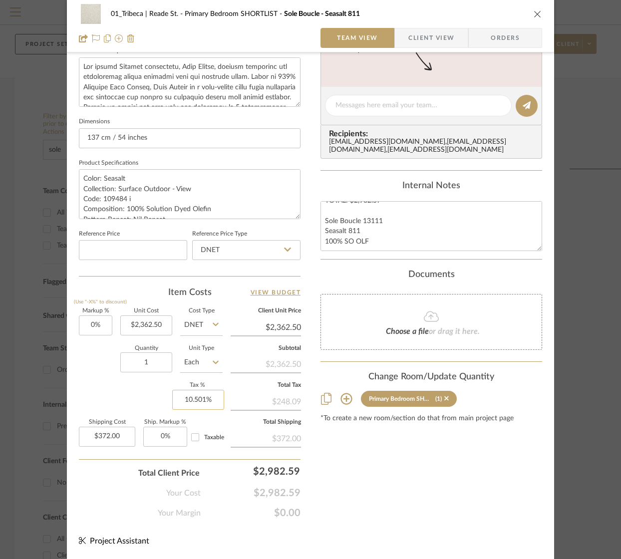
type input "10.501"
click at [195, 400] on input "10.501" at bounding box center [198, 400] width 52 height 20
type input "372.00"
click at [121, 436] on input "372.00" at bounding box center [107, 437] width 56 height 20
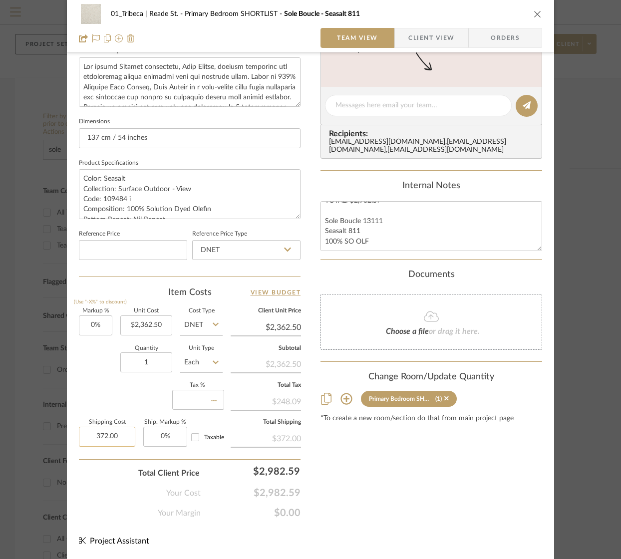
click at [121, 436] on input "372.00" at bounding box center [107, 437] width 56 height 20
type input "0%"
type input "$372.00"
click at [197, 384] on label "Tax %" at bounding box center [197, 385] width 50 height 5
click at [210, 402] on input "0" at bounding box center [198, 400] width 52 height 20
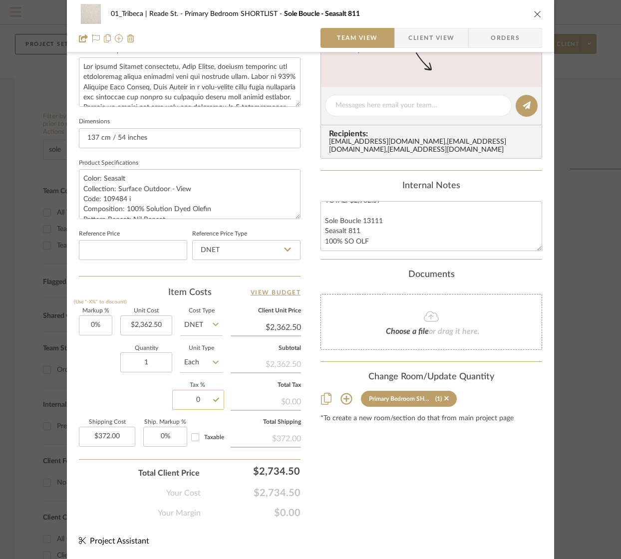
click at [212, 401] on input "0" at bounding box center [198, 400] width 52 height 20
type input "0%"
drag, startPoint x: 152, startPoint y: 399, endPoint x: 106, endPoint y: 400, distance: 45.5
click at [121, 400] on div "Markup % (Use "-X%" to discount) 0% Unit Cost $2,362.50 Cost Type DNET Client U…" at bounding box center [190, 382] width 222 height 146
click at [110, 401] on div "Markup % (Use "-X%" to discount) 0% Unit Cost $2,362.50 Cost Type DNET Client U…" at bounding box center [190, 382] width 222 height 146
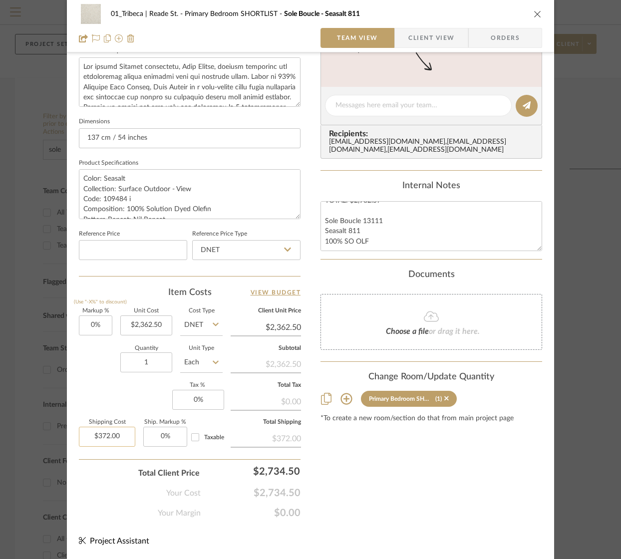
type input "372.00"
click at [117, 438] on input "372.00" at bounding box center [107, 437] width 56 height 20
type input "2362.50"
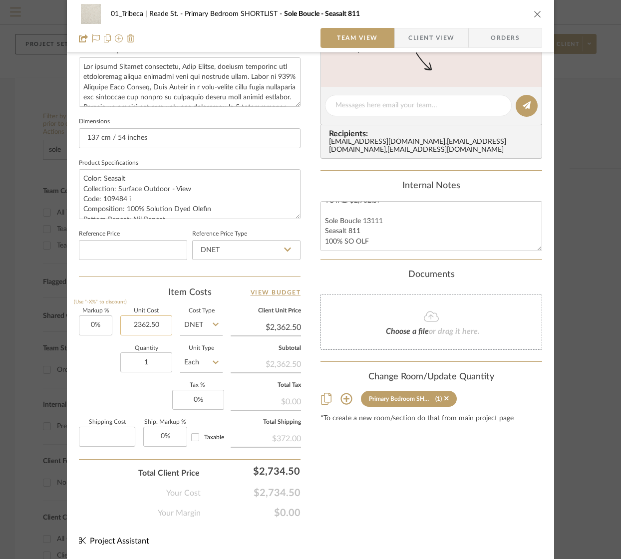
click at [149, 328] on input "2362.50" at bounding box center [146, 326] width 52 height 20
type input "$0.00"
type input "3"
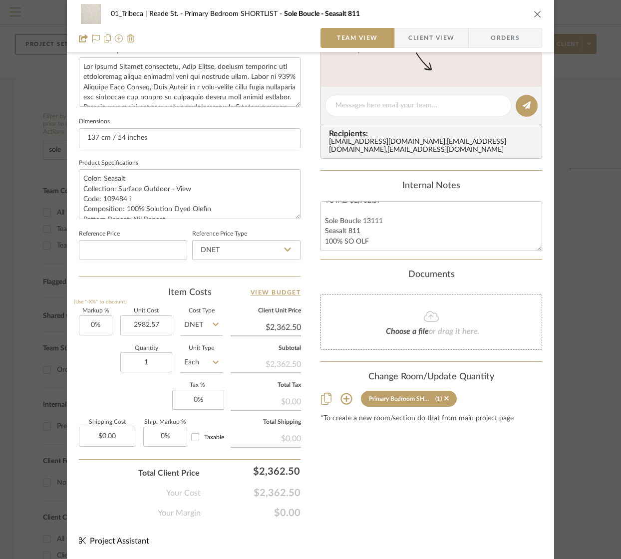
type input "$2,982.57"
click at [348, 497] on div "Content here copies to Client View - confirm visibility there. Show in Client D…" at bounding box center [432, 108] width 222 height 822
type input "$2,982.57"
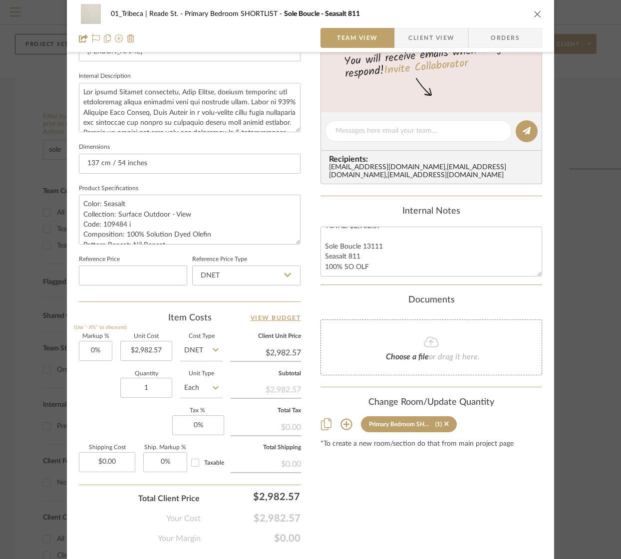
scroll to position [248, 0]
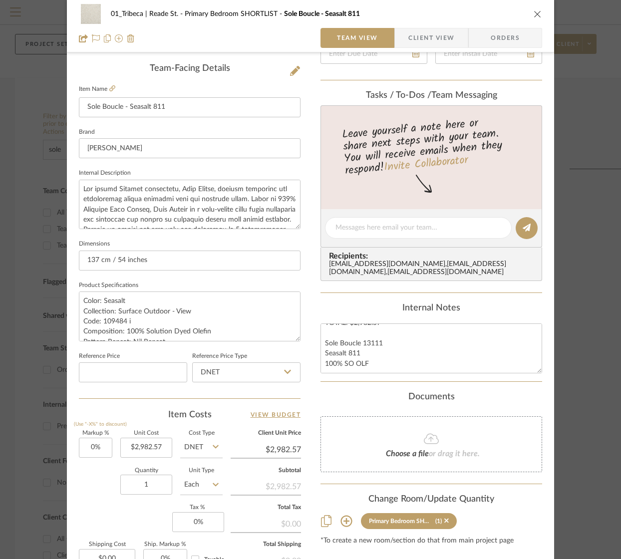
click at [536, 12] on icon "close" at bounding box center [538, 14] width 8 height 8
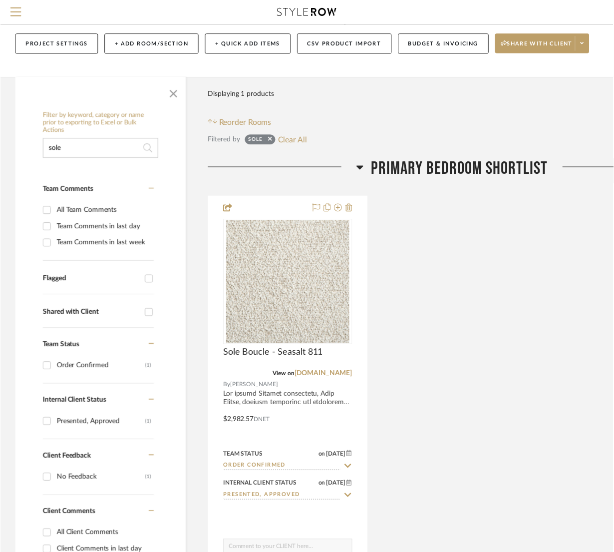
scroll to position [62, 0]
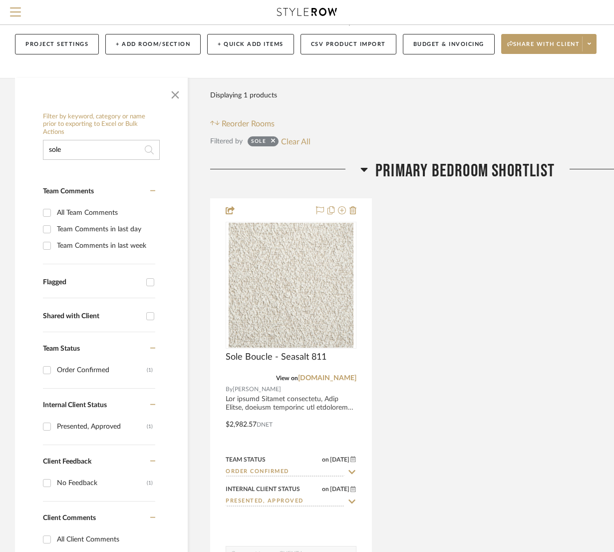
click at [98, 151] on input "sole" at bounding box center [101, 150] width 117 height 20
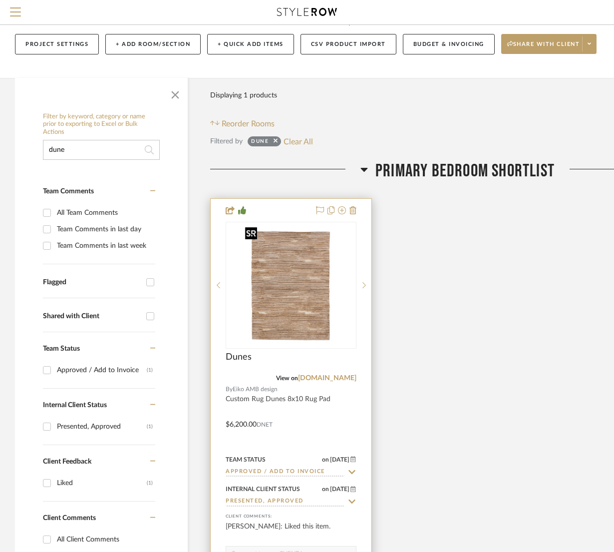
type input "dune"
click at [0, 0] on img at bounding box center [0, 0] width 0 height 0
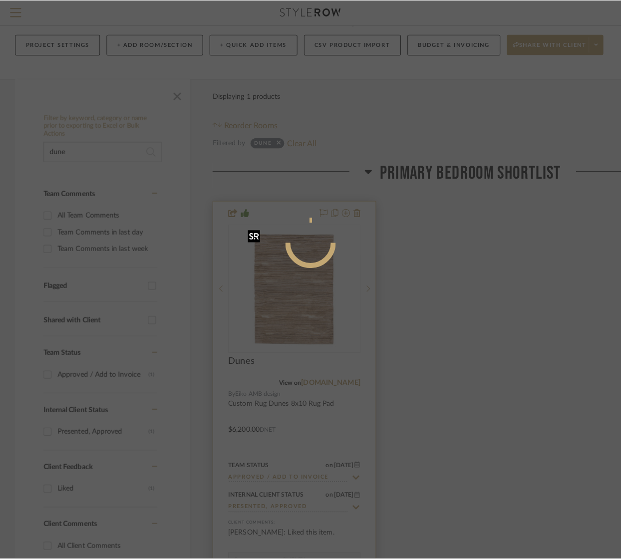
scroll to position [0, 0]
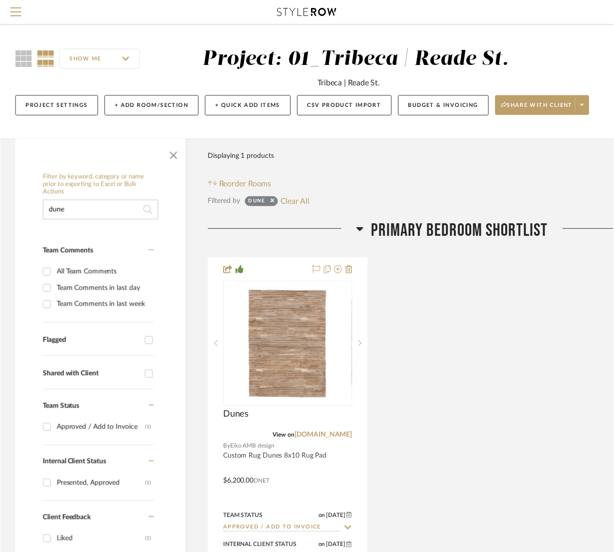
scroll to position [62, 0]
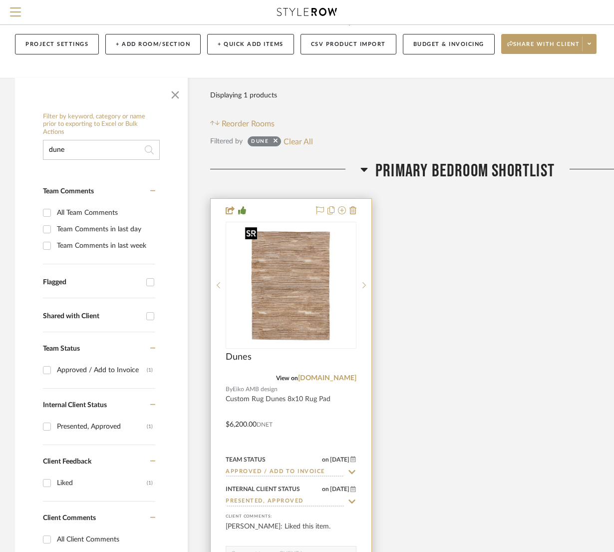
click at [287, 274] on img "0" at bounding box center [291, 285] width 100 height 125
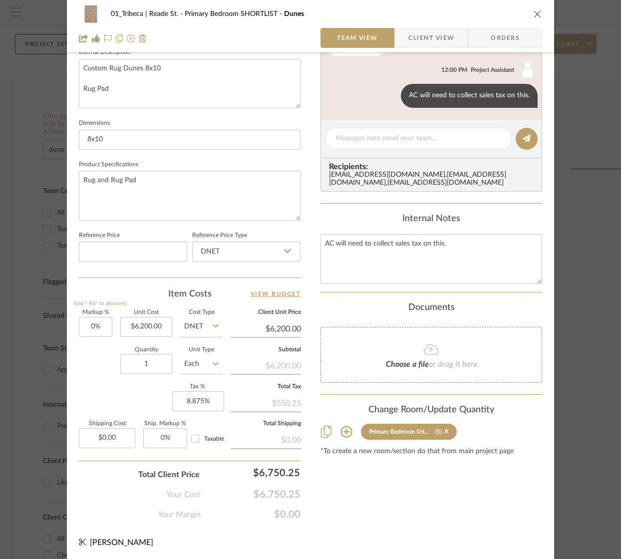
scroll to position [371, 0]
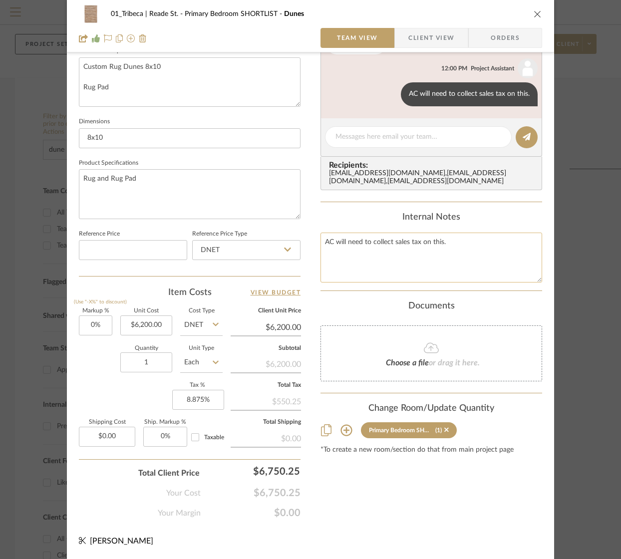
click at [454, 253] on textarea "AC will need to collect sales tax on this." at bounding box center [432, 257] width 222 height 49
type textarea "AC will need to collect sales tax on this. Rug: $6,000 Rug Pad: $200 TOTAL: $6,…"
click at [330, 222] on div "Internal Notes" at bounding box center [432, 217] width 222 height 11
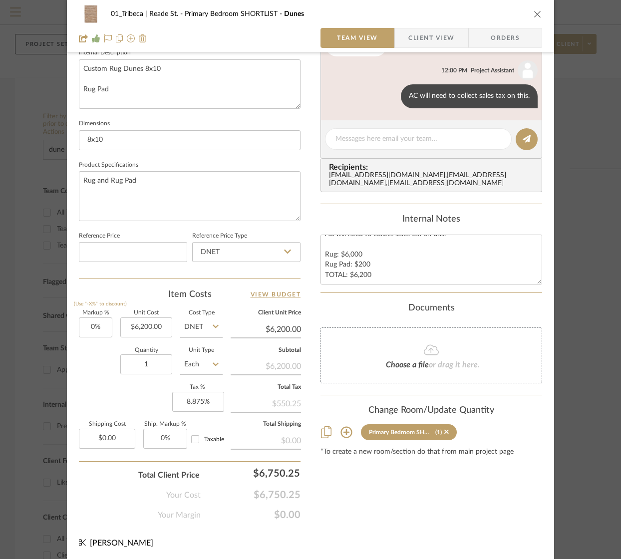
scroll to position [0, 0]
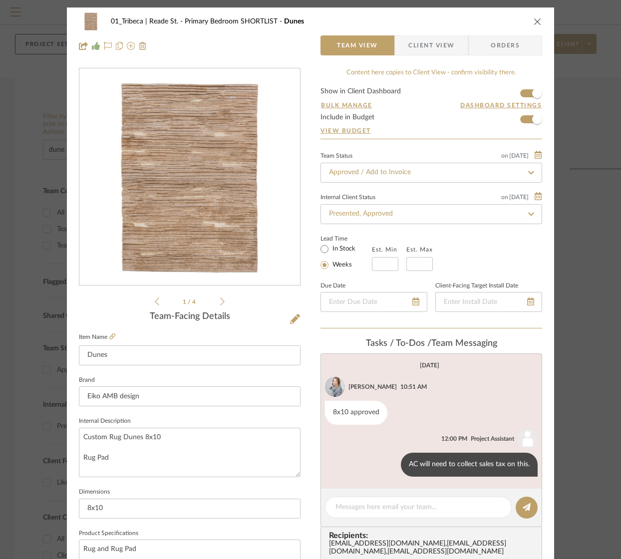
click at [534, 21] on icon "close" at bounding box center [538, 21] width 8 height 8
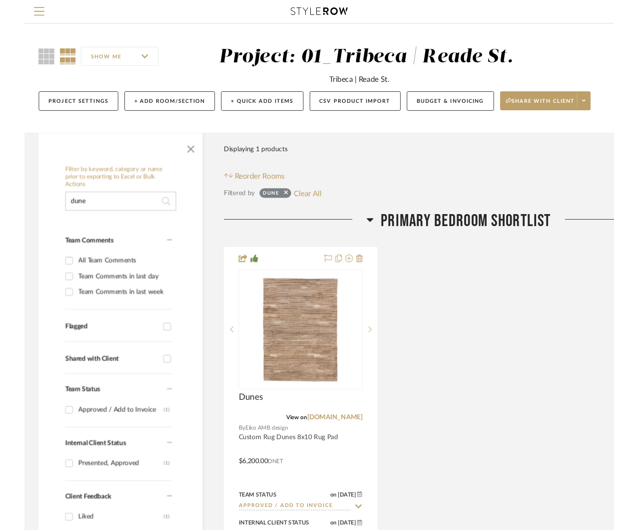
scroll to position [62, 0]
